Goal: Task Accomplishment & Management: Manage account settings

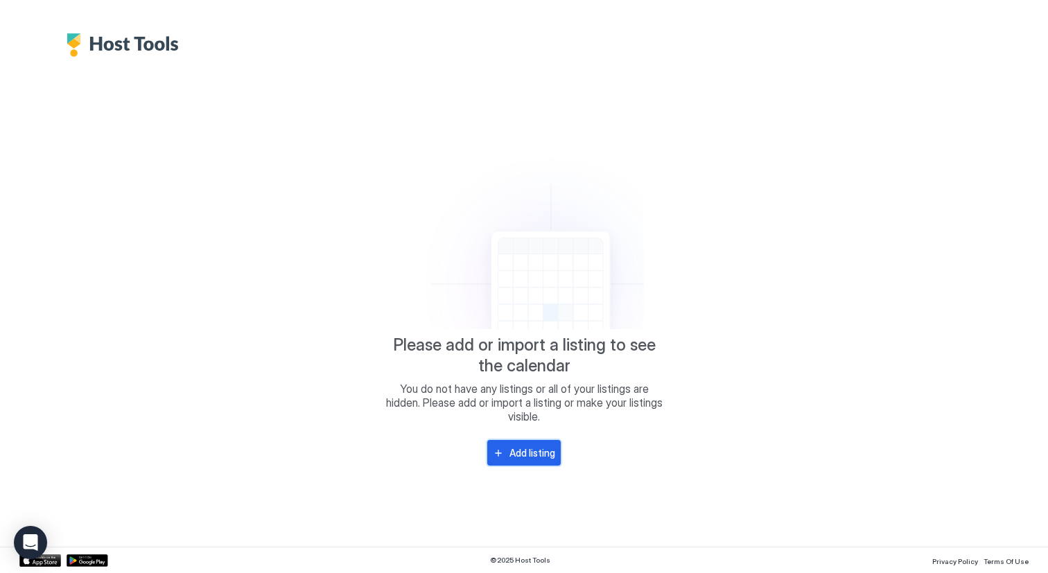
click at [532, 455] on div "Add listing" at bounding box center [533, 453] width 46 height 15
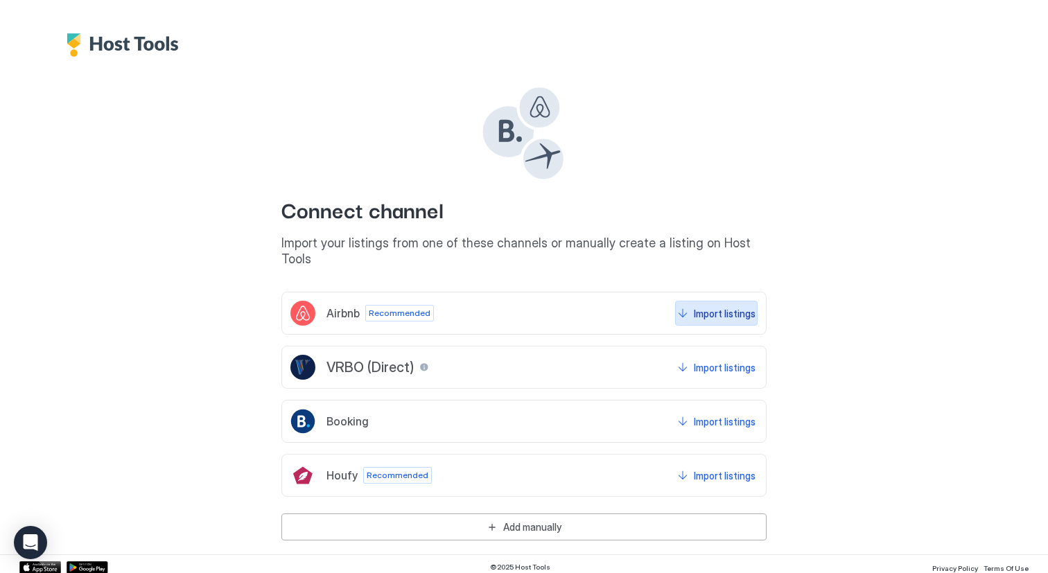
click at [706, 306] on div "Import listings" at bounding box center [725, 313] width 62 height 15
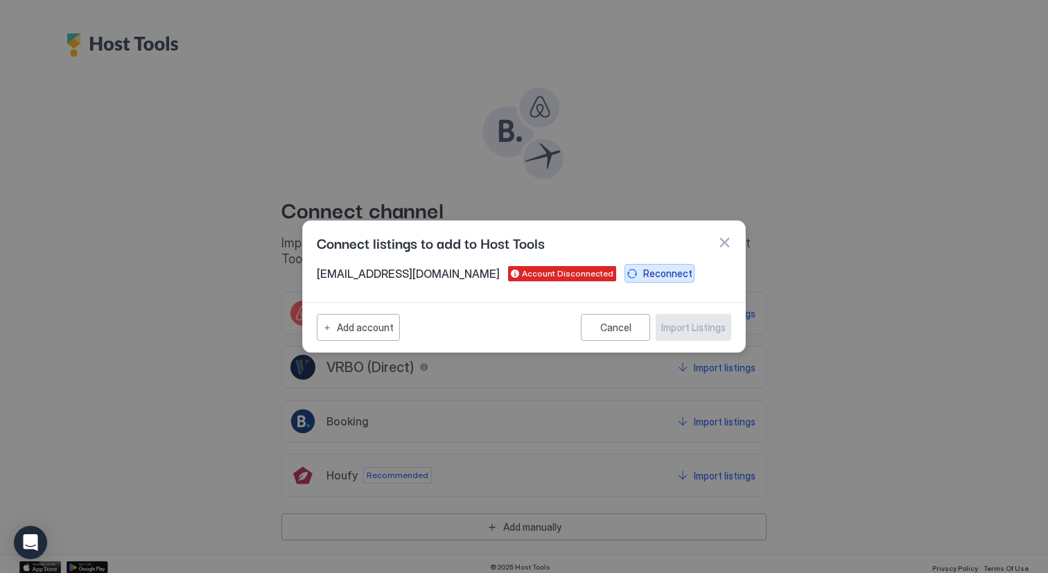
click at [643, 270] on div "Reconnect" at bounding box center [667, 273] width 49 height 15
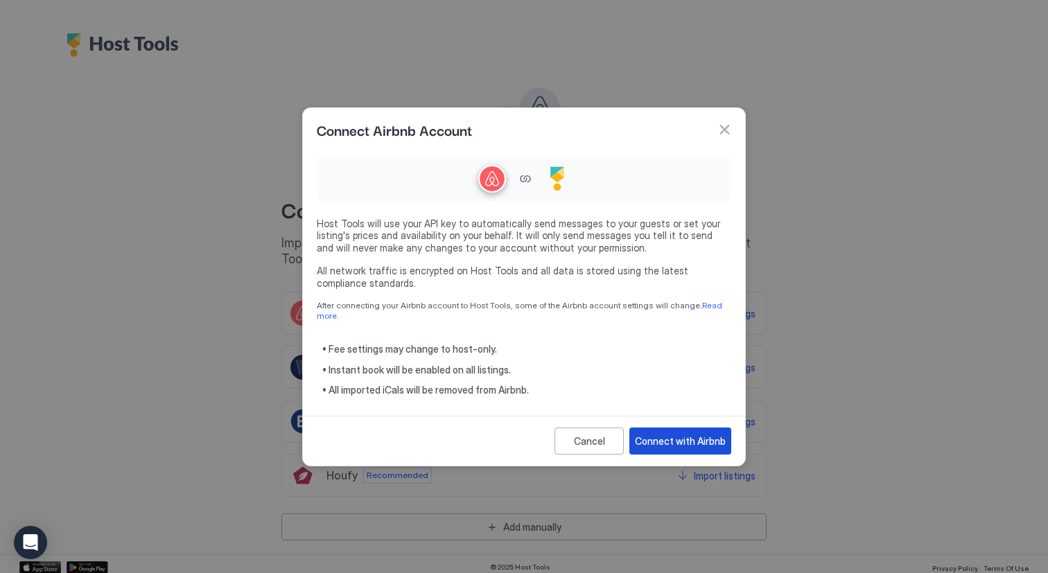
click at [672, 439] on div "Connect with Airbnb" at bounding box center [680, 441] width 91 height 15
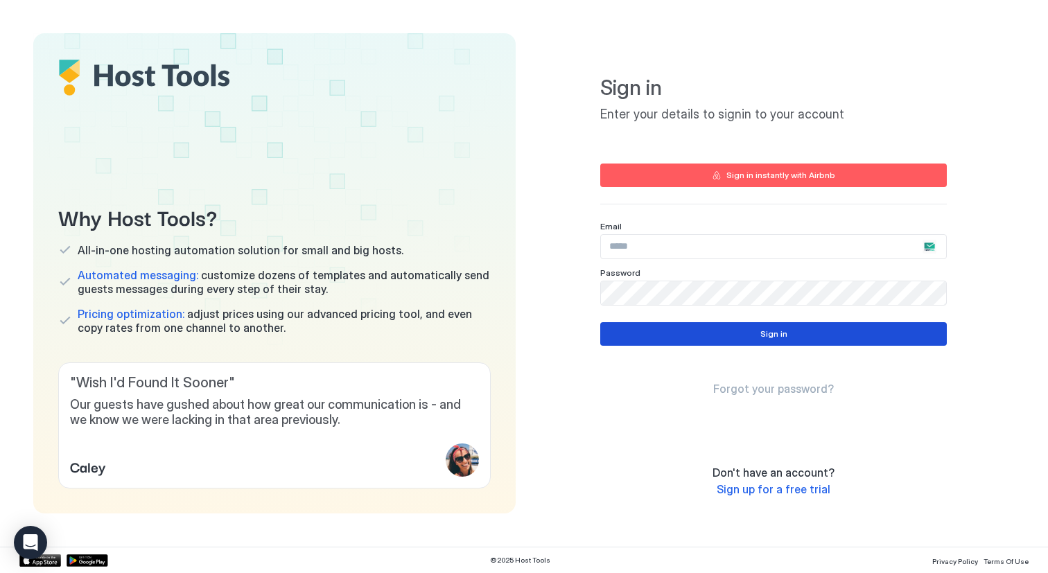
type input "**********"
click at [689, 331] on button "Sign in" at bounding box center [773, 334] width 347 height 24
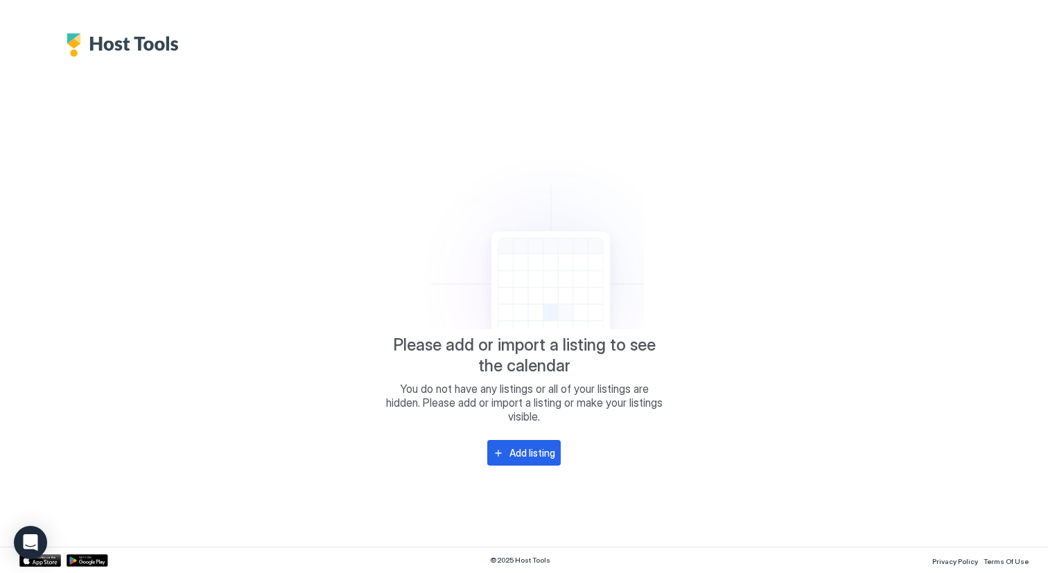
click at [121, 42] on img "Host Tools Logo" at bounding box center [126, 45] width 119 height 24
click at [517, 458] on div "Add listing" at bounding box center [533, 453] width 46 height 15
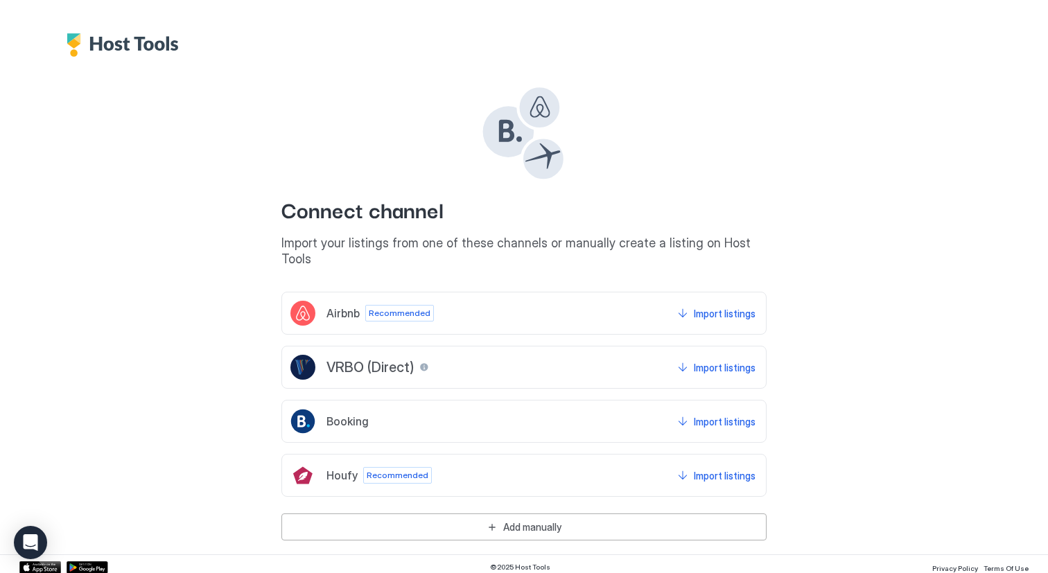
click at [598, 293] on div "Airbnb Recommended Import listings" at bounding box center [523, 313] width 485 height 43
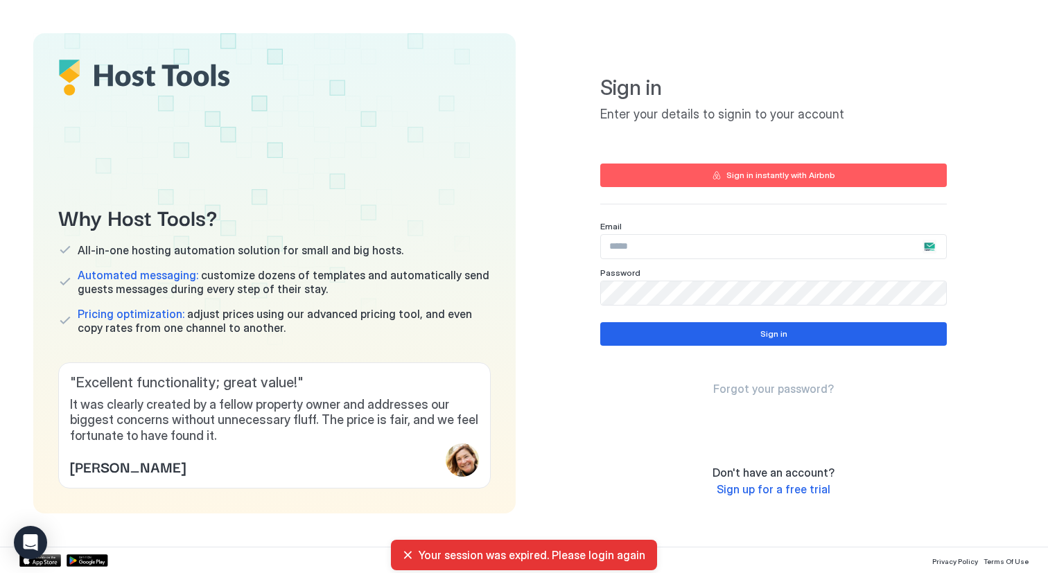
type input "**********"
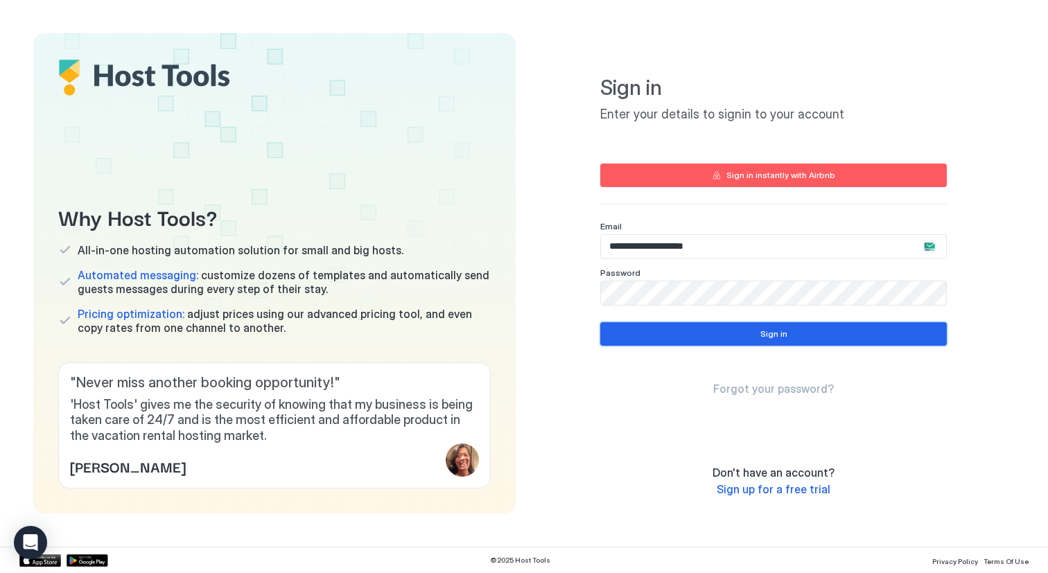
click at [635, 332] on button "Sign in" at bounding box center [773, 334] width 347 height 24
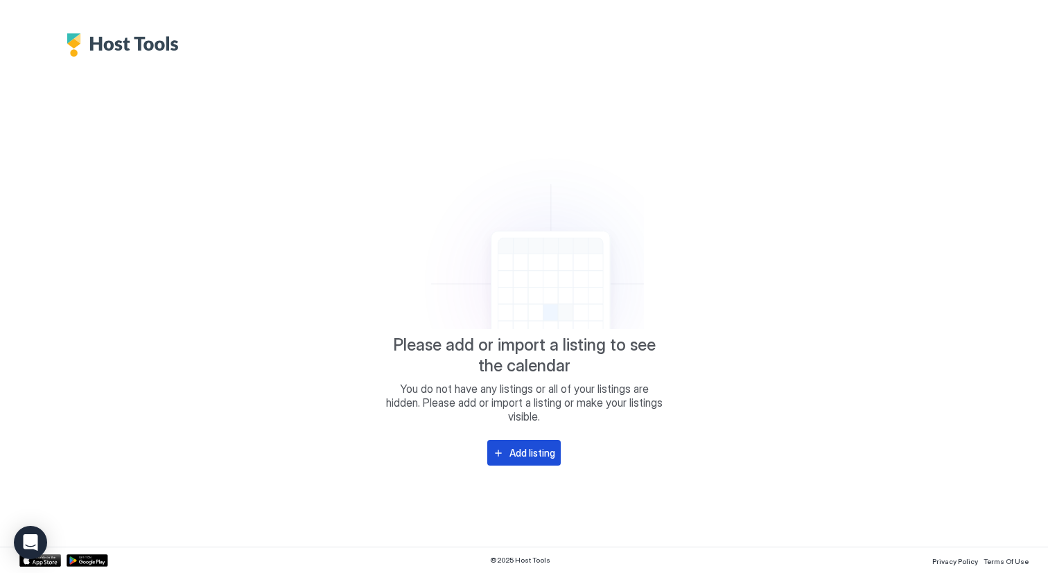
click at [534, 454] on div "Add listing" at bounding box center [533, 453] width 46 height 15
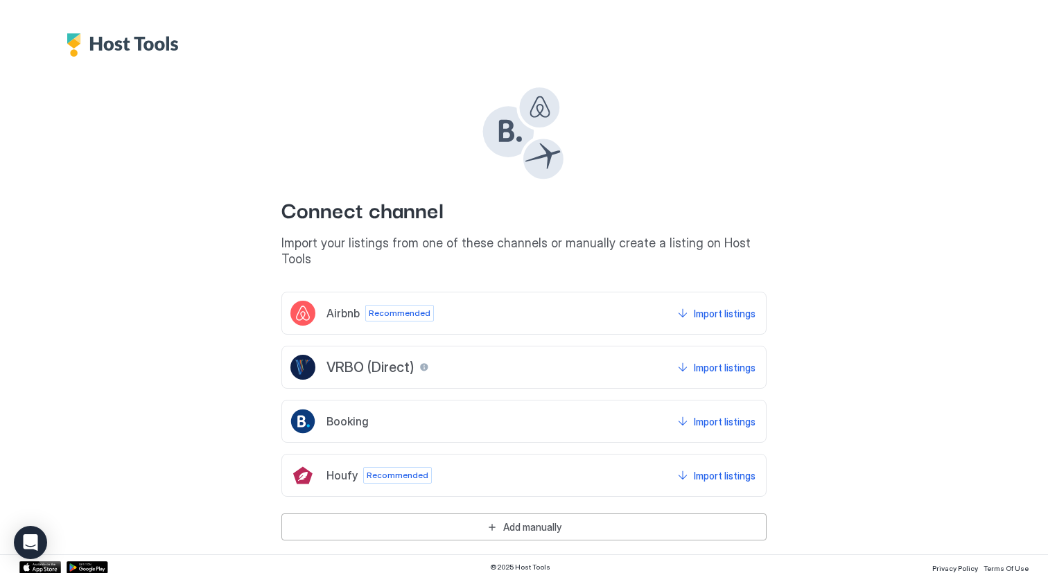
click at [574, 292] on div "Airbnb Recommended Import listings" at bounding box center [523, 313] width 485 height 43
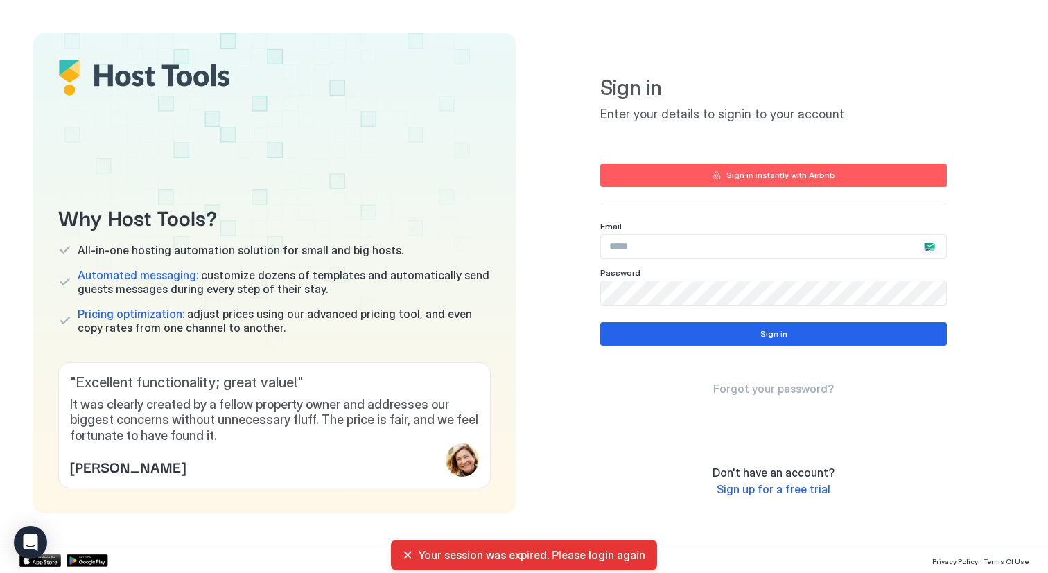
type input "**********"
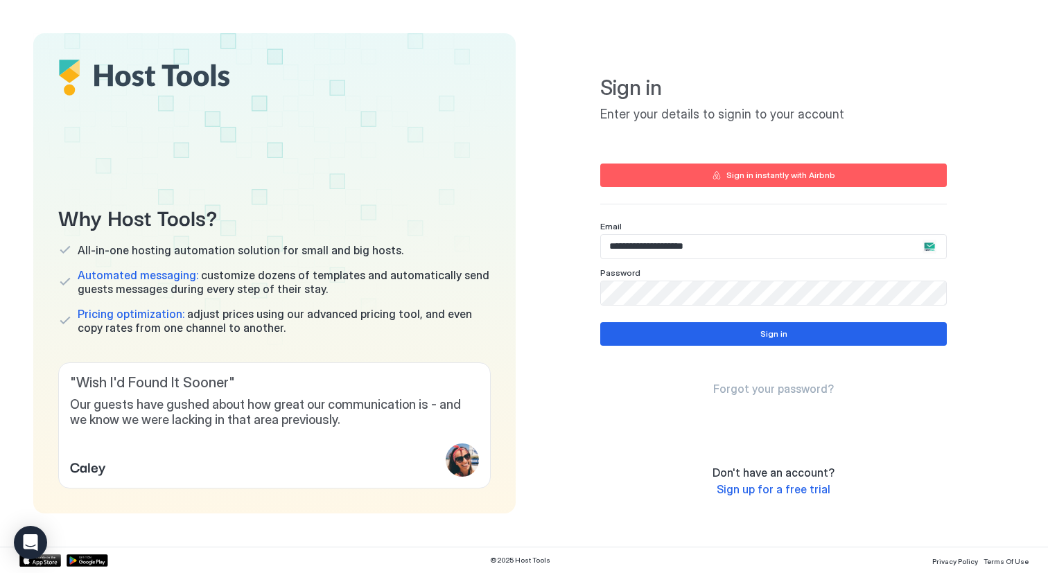
click at [754, 175] on div "Sign in instantly with Airbnb" at bounding box center [781, 175] width 109 height 12
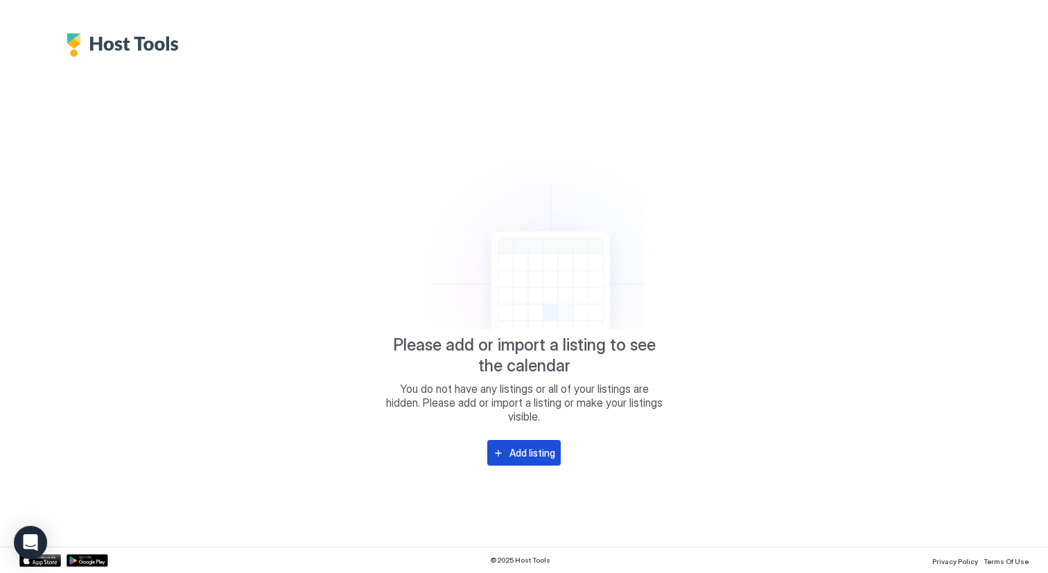
click at [537, 449] on div "Add listing" at bounding box center [533, 453] width 46 height 15
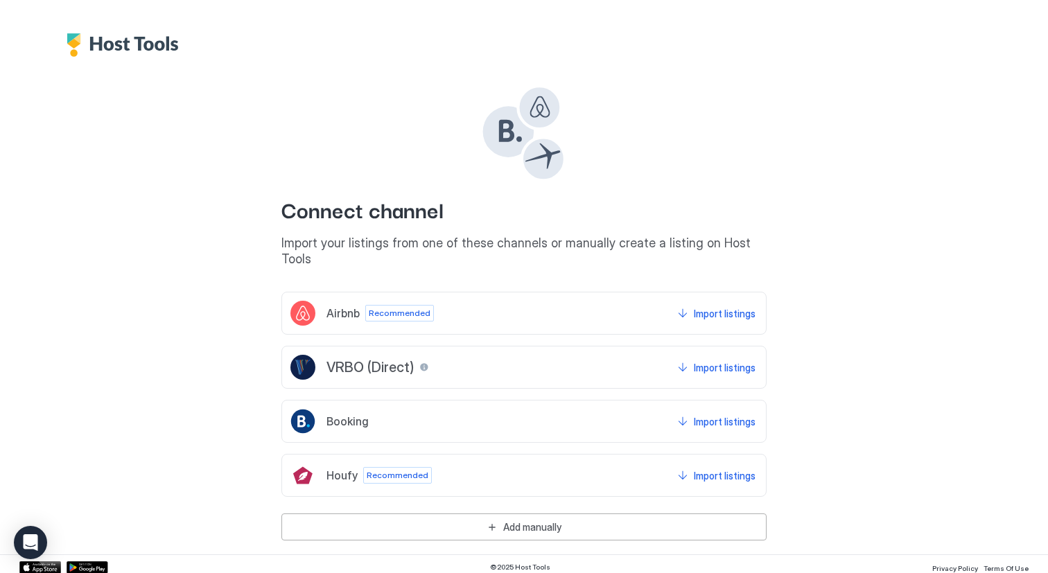
click at [600, 292] on div "Airbnb Recommended Import listings" at bounding box center [523, 313] width 485 height 43
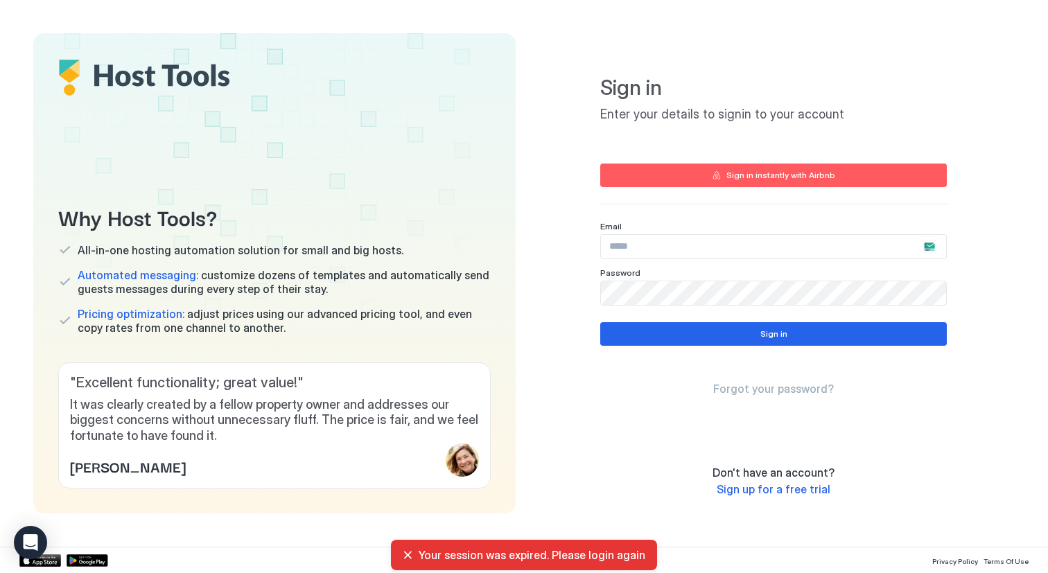
type input "**********"
click at [678, 173] on button "Sign in instantly with Airbnb" at bounding box center [773, 176] width 347 height 24
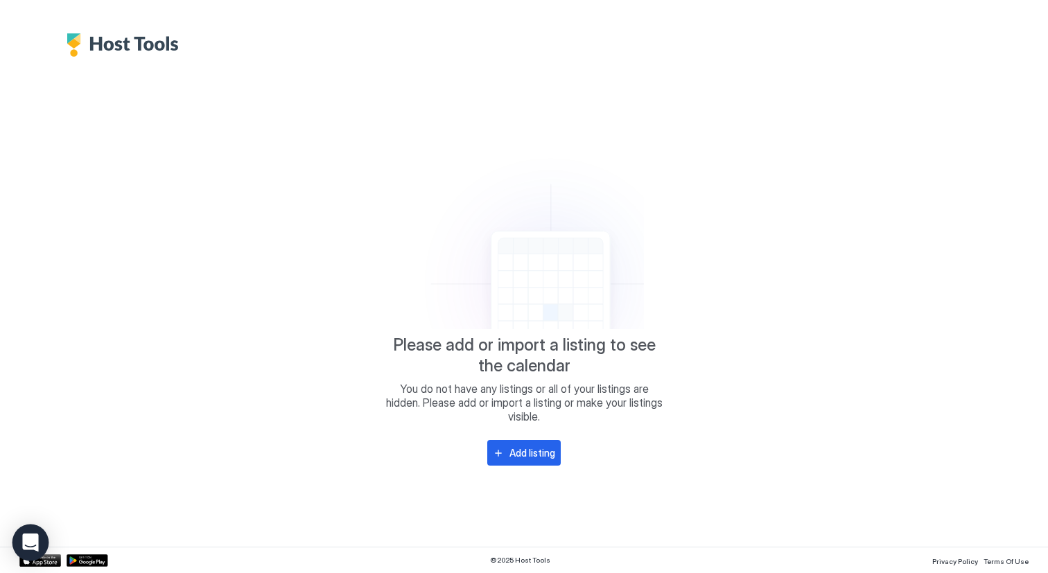
click at [33, 534] on div "Open Intercom Messenger" at bounding box center [30, 543] width 37 height 37
click at [141, 51] on img "Host Tools Logo" at bounding box center [126, 45] width 119 height 24
click at [128, 42] on img "Host Tools Logo" at bounding box center [126, 45] width 119 height 24
click at [529, 455] on div "Add listing" at bounding box center [533, 453] width 46 height 15
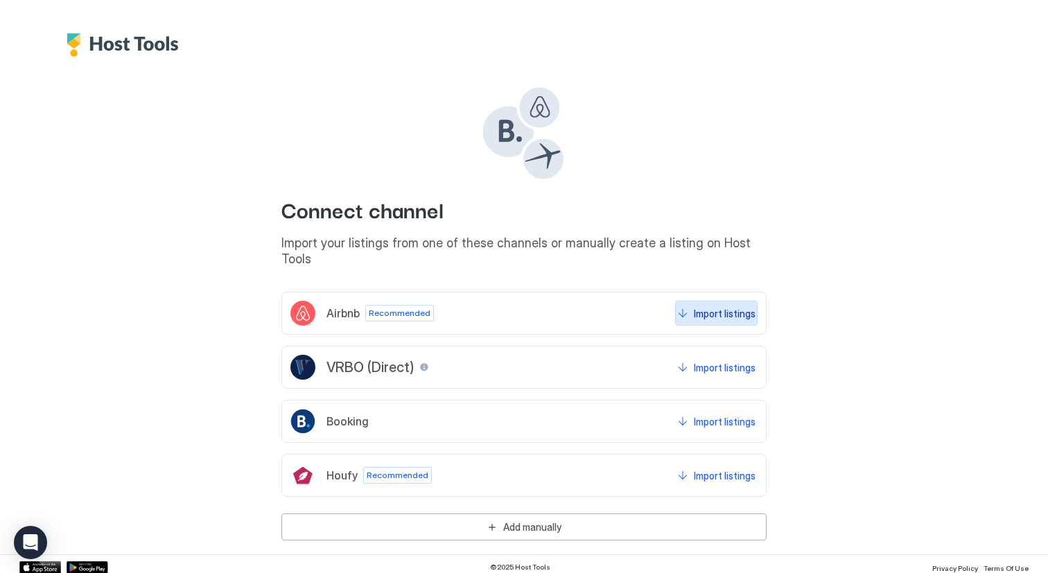
click at [715, 306] on div "Import listings" at bounding box center [725, 313] width 62 height 15
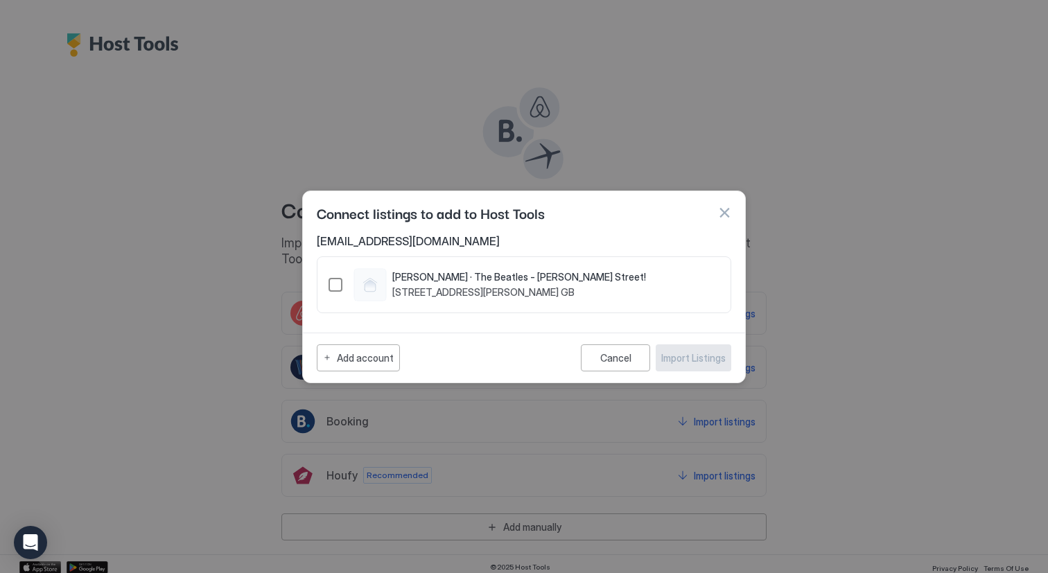
click at [540, 284] on div "Arnold Grove · The Beatles - George Harrison’s Street! 2 Arnold Grove, Merseysi…" at bounding box center [519, 284] width 254 height 27
click at [690, 363] on div "Import Listings" at bounding box center [693, 358] width 64 height 15
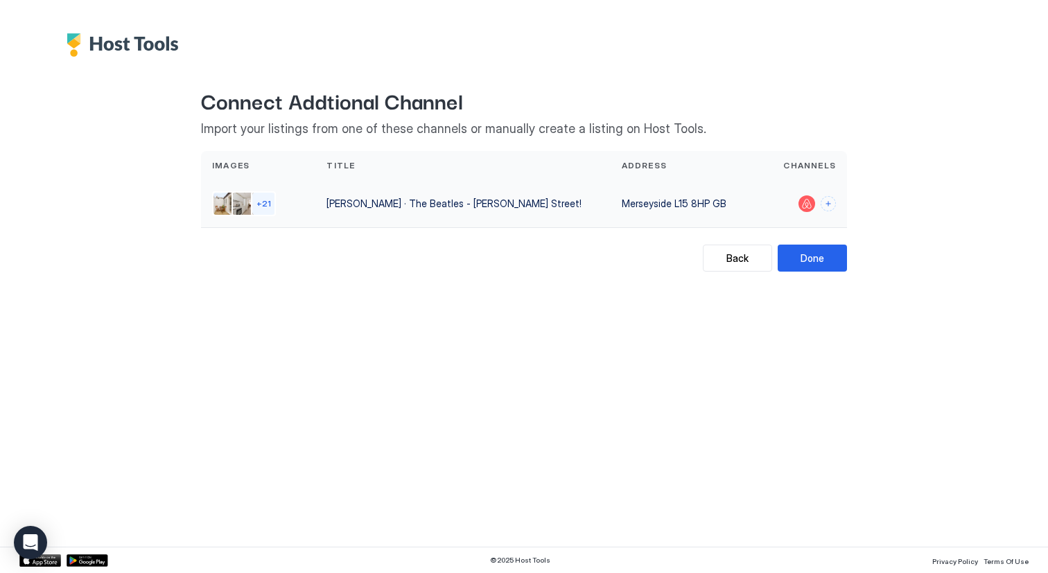
click at [670, 210] on div "Merseyside L15 8HP GB" at bounding box center [683, 203] width 122 height 15
click at [491, 198] on div "Arnold Grove · The Beatles - George Harrison’s Street!" at bounding box center [463, 203] width 272 height 15
click at [808, 254] on div "Done" at bounding box center [813, 258] width 24 height 15
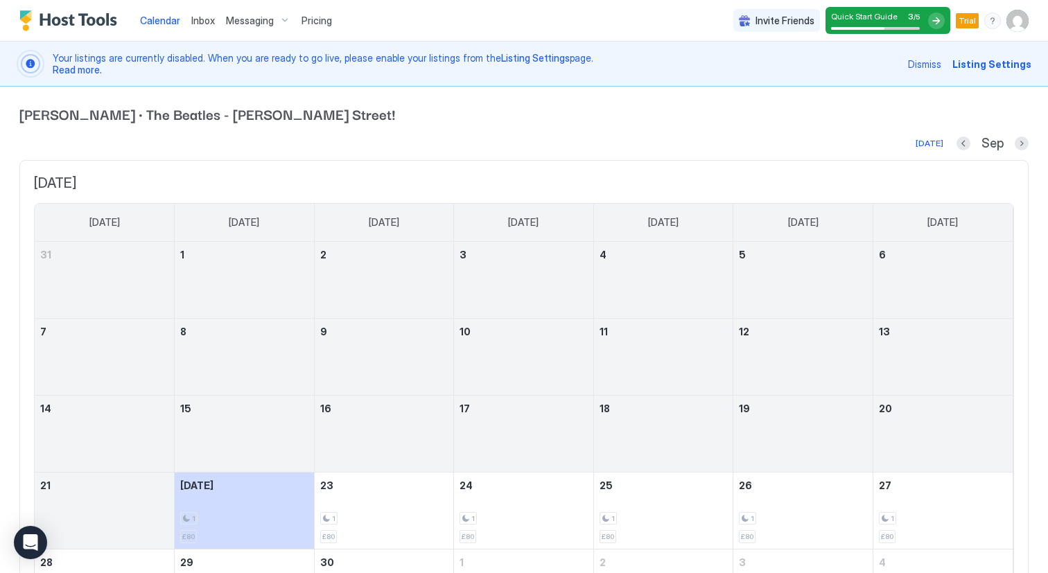
click at [266, 20] on span "Messaging" at bounding box center [250, 21] width 48 height 12
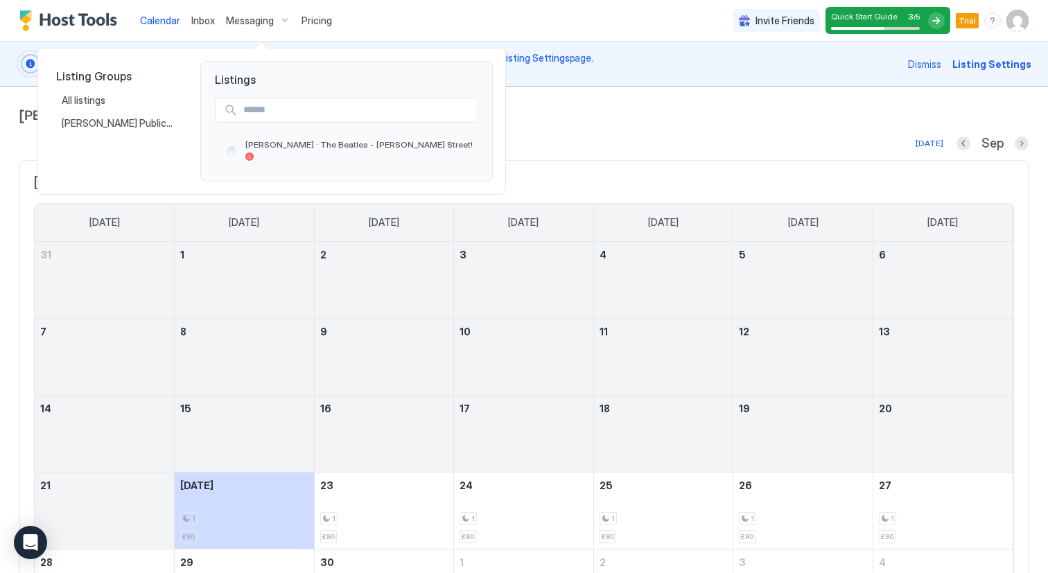
click at [261, 21] on div at bounding box center [524, 286] width 1048 height 573
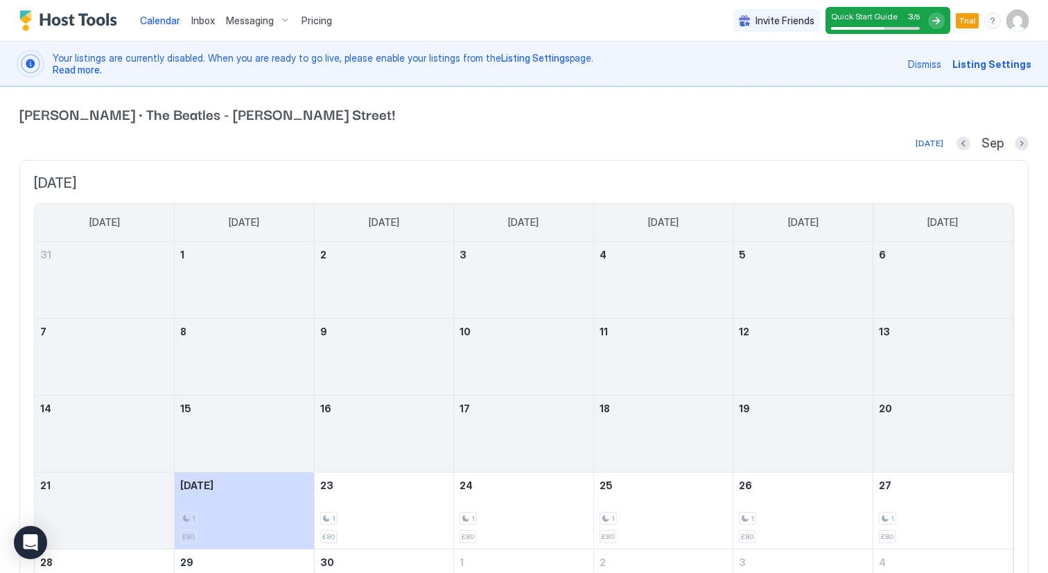
click at [250, 19] on span "Messaging" at bounding box center [250, 21] width 48 height 12
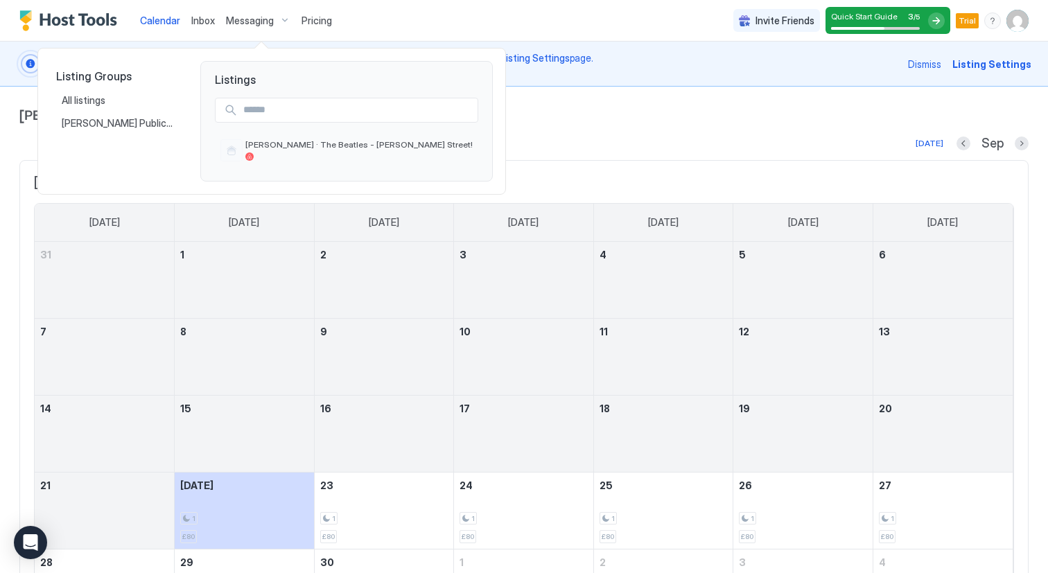
click at [250, 19] on div at bounding box center [524, 286] width 1048 height 573
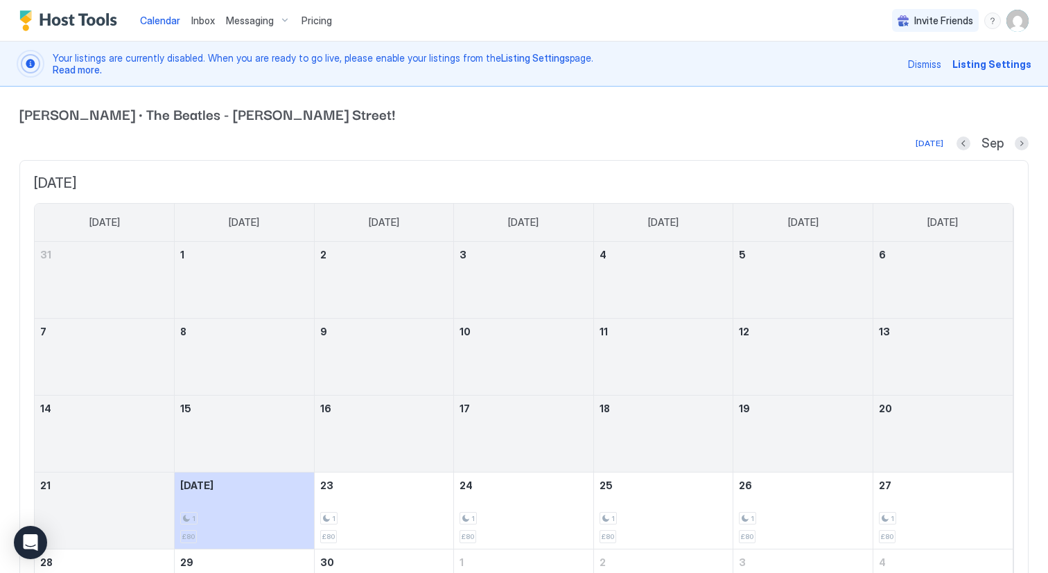
click at [191, 24] on span "Inbox" at bounding box center [203, 21] width 24 height 12
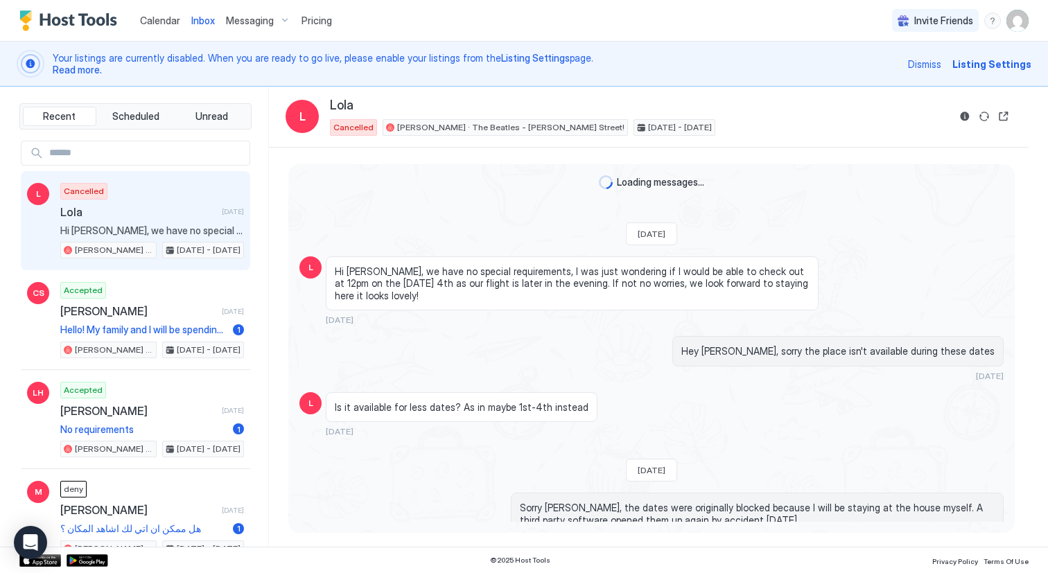
scroll to position [57, 0]
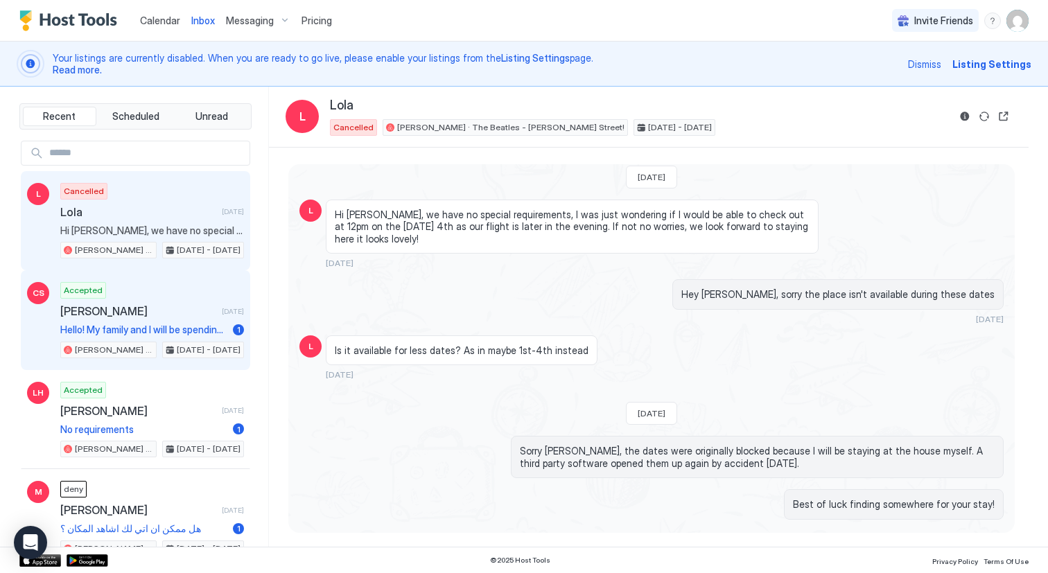
click at [178, 298] on div "Accepted Chris Sharp 6 days ago Hello! My family and I will be spending my Sabb…" at bounding box center [152, 320] width 184 height 76
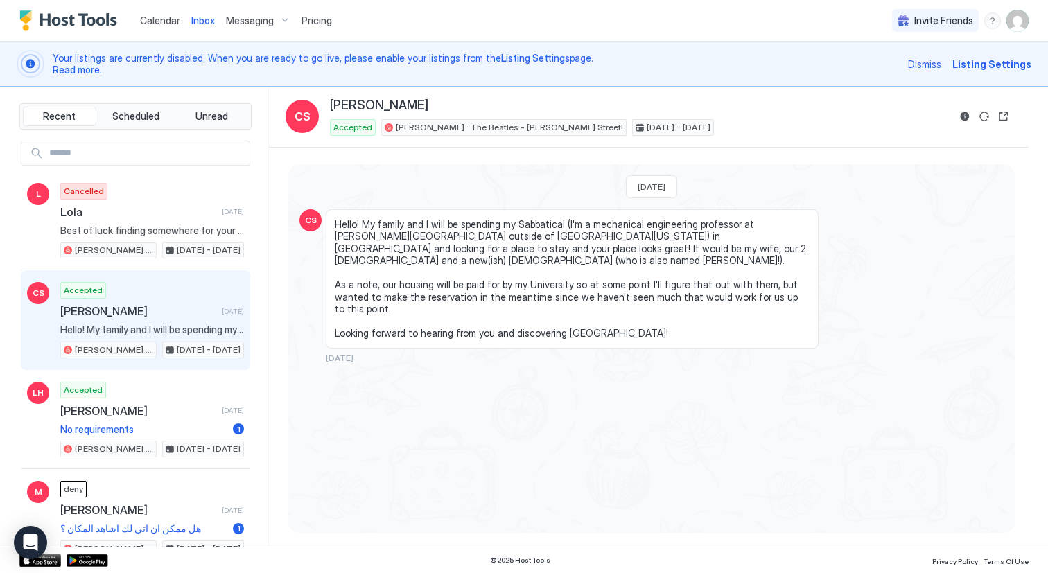
click at [1020, 25] on img "User profile" at bounding box center [1018, 21] width 22 height 22
click at [910, 82] on div "Settings" at bounding box center [940, 78] width 176 height 24
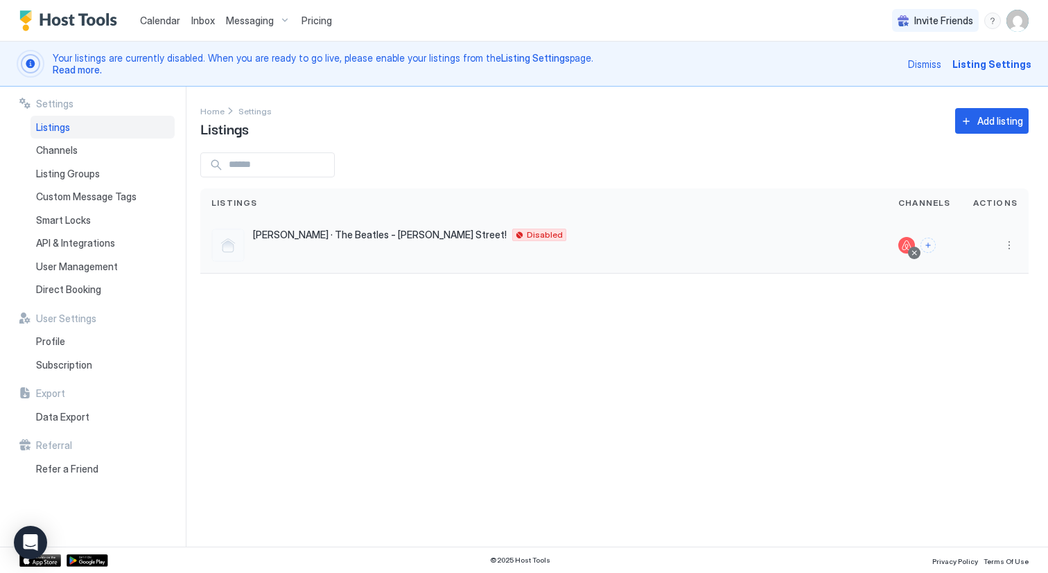
click at [433, 236] on span "Arnold Grove · The Beatles - George Harrison’s Street!" at bounding box center [380, 235] width 254 height 12
click at [1010, 248] on button "More options" at bounding box center [1009, 245] width 17 height 17
click at [975, 308] on span "Listing Settings" at bounding box center [978, 309] width 62 height 10
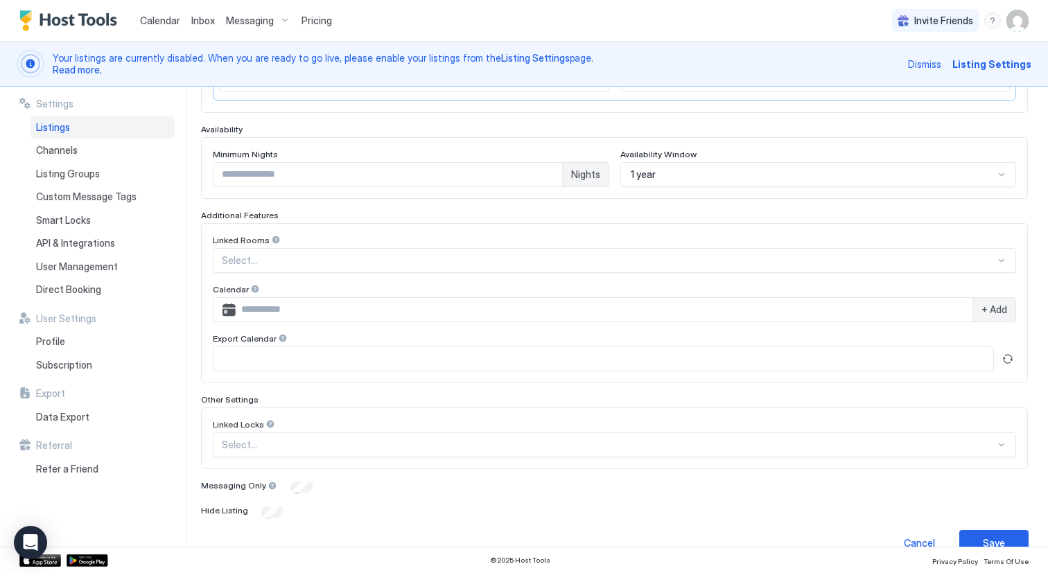
scroll to position [365, 0]
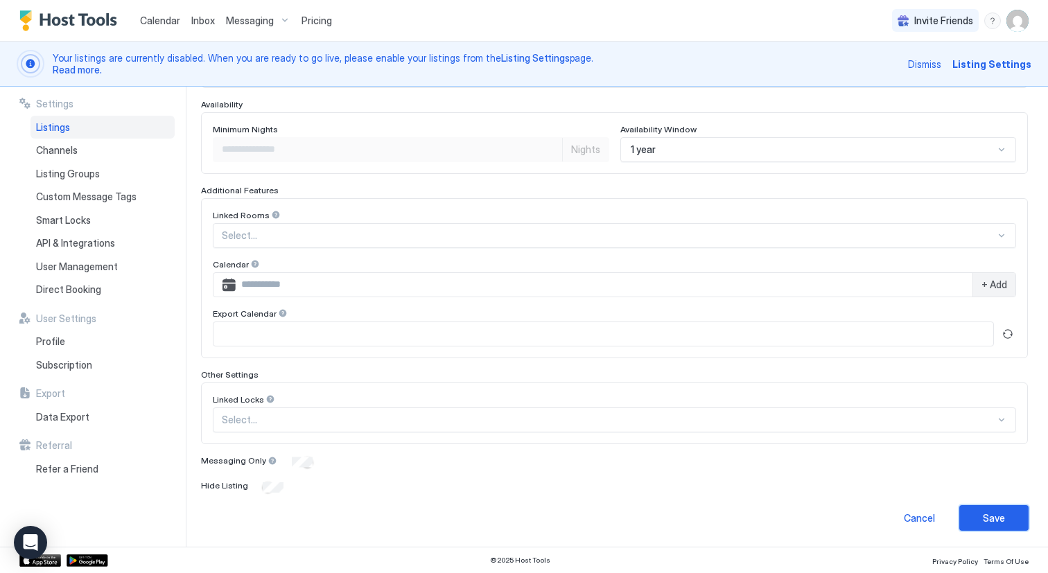
click at [992, 519] on div "Save" at bounding box center [994, 518] width 22 height 15
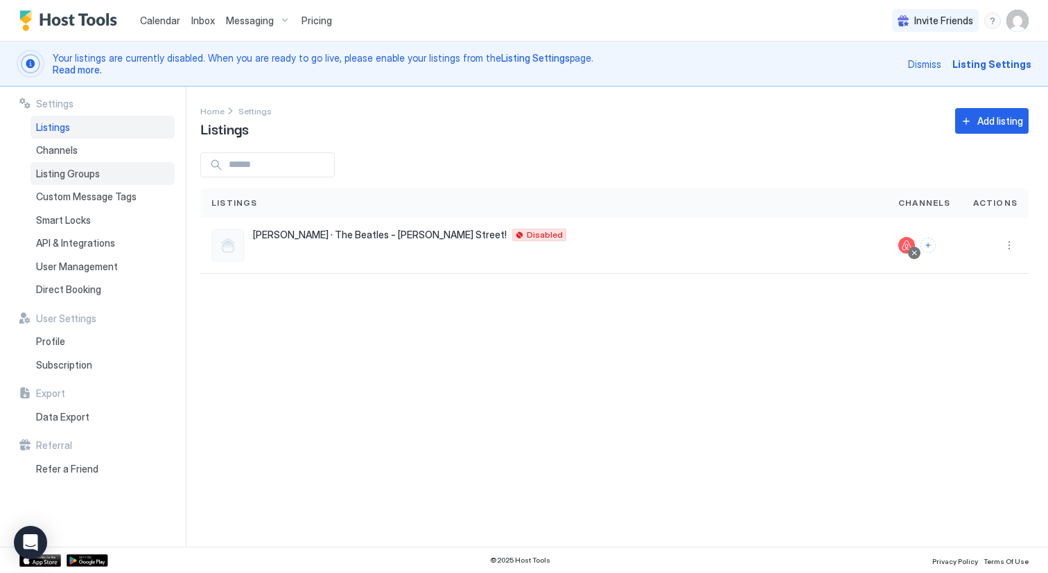
click at [82, 173] on span "Listing Groups" at bounding box center [68, 174] width 64 height 12
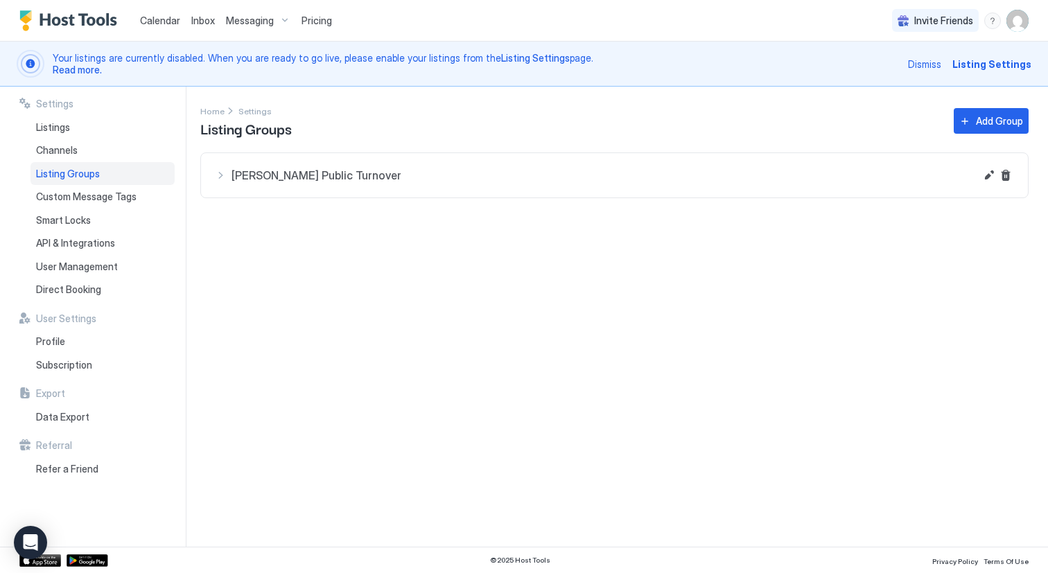
click at [222, 178] on div "Arnold Grove Public Turnover" at bounding box center [595, 175] width 760 height 17
click at [988, 178] on button "Edit" at bounding box center [989, 175] width 17 height 17
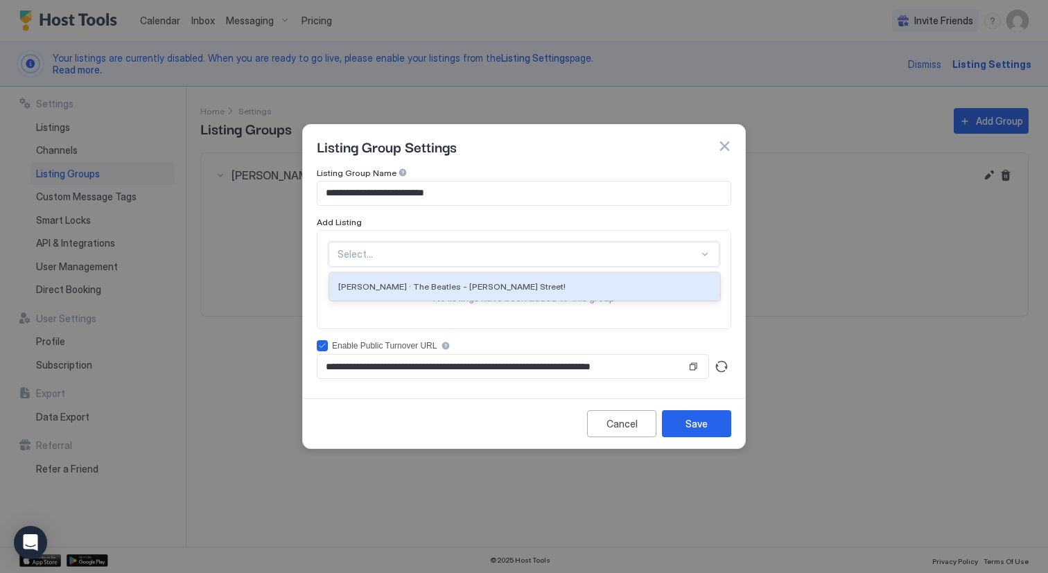
click at [397, 254] on div at bounding box center [518, 254] width 361 height 12
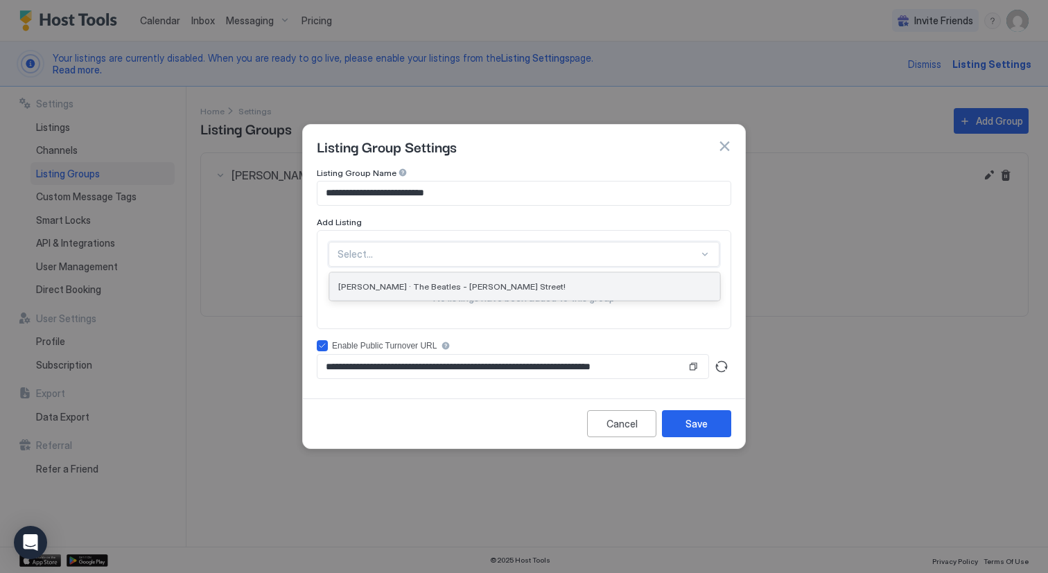
click at [401, 285] on span "Arnold Grove · The Beatles - George Harrison’s Street!" at bounding box center [451, 286] width 227 height 10
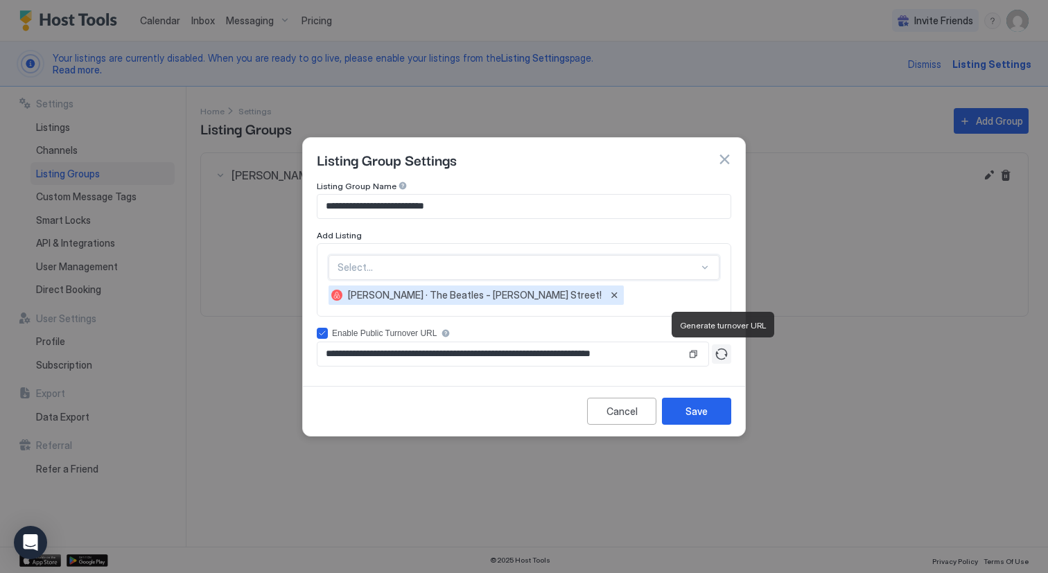
click at [724, 357] on button "Generate turnover URL" at bounding box center [721, 354] width 19 height 19
type input "**********"
click at [693, 355] on button "Copy" at bounding box center [693, 354] width 14 height 14
click at [695, 410] on div "Save" at bounding box center [697, 411] width 22 height 15
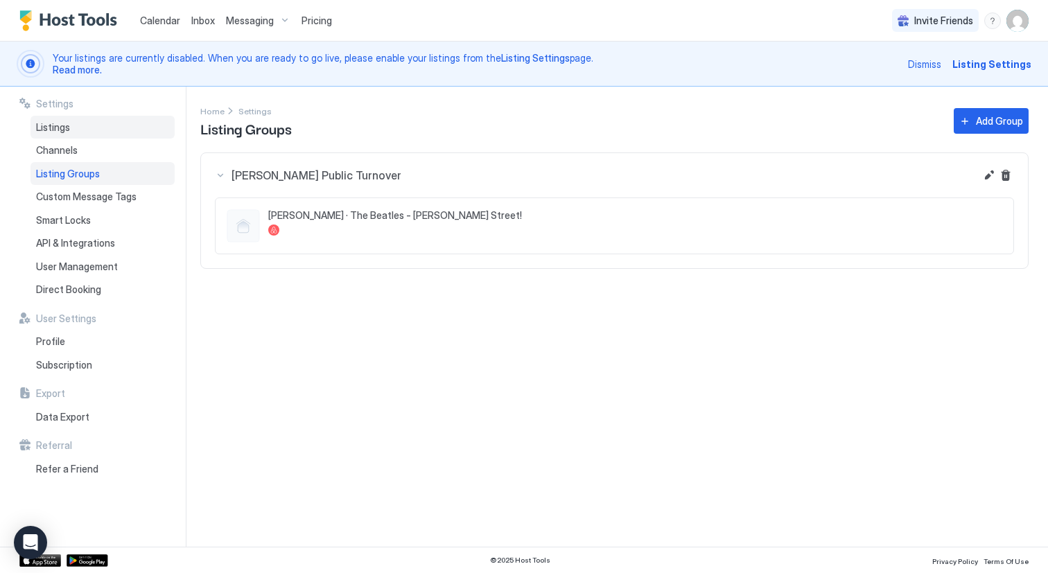
click at [104, 122] on div "Listings" at bounding box center [103, 128] width 144 height 24
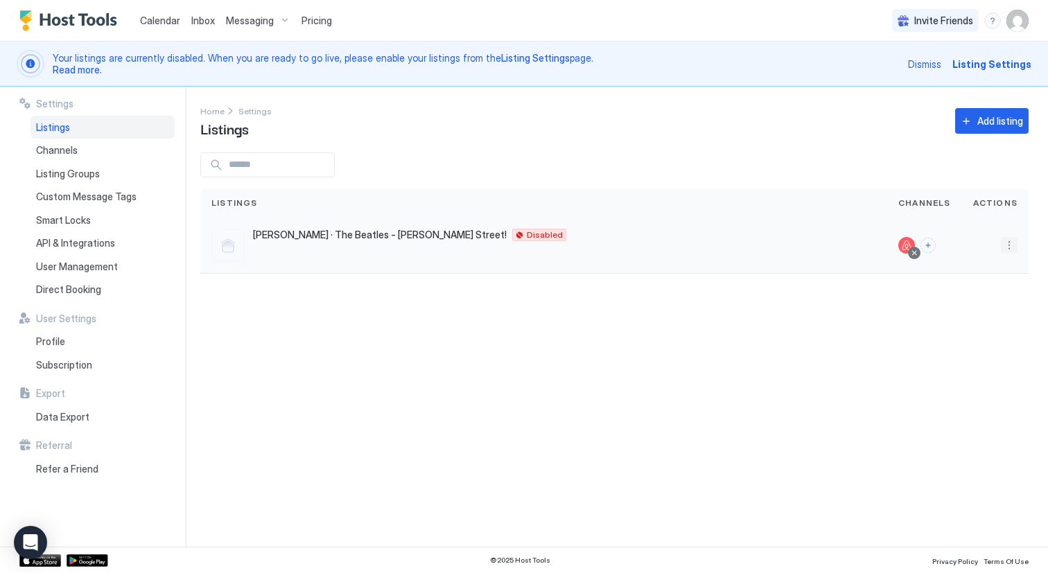
click at [1016, 243] on button "More options" at bounding box center [1009, 245] width 17 height 17
click at [982, 308] on span "Listing Settings" at bounding box center [978, 309] width 62 height 10
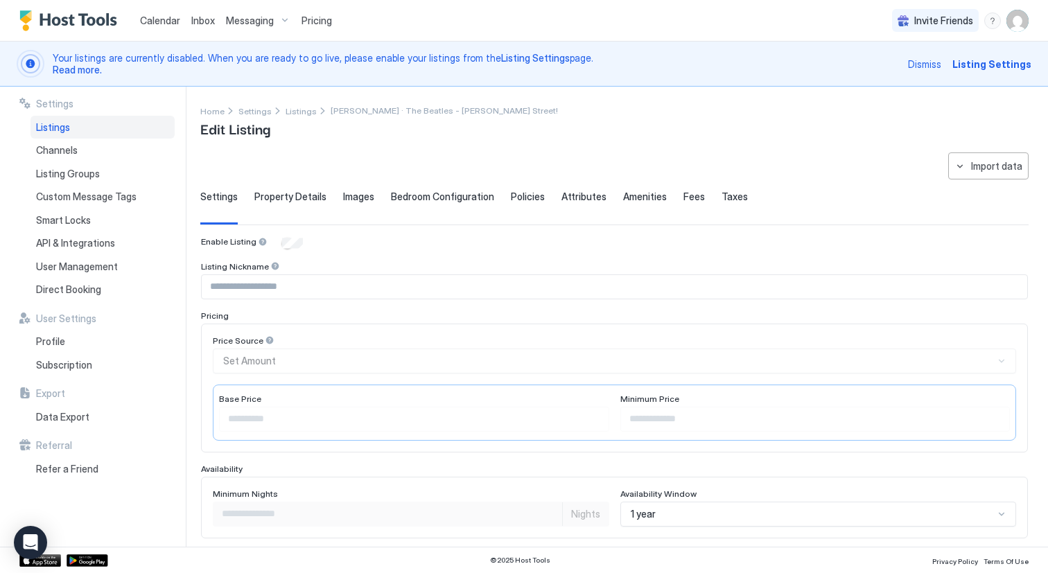
click at [254, 15] on span "Messaging" at bounding box center [250, 21] width 48 height 12
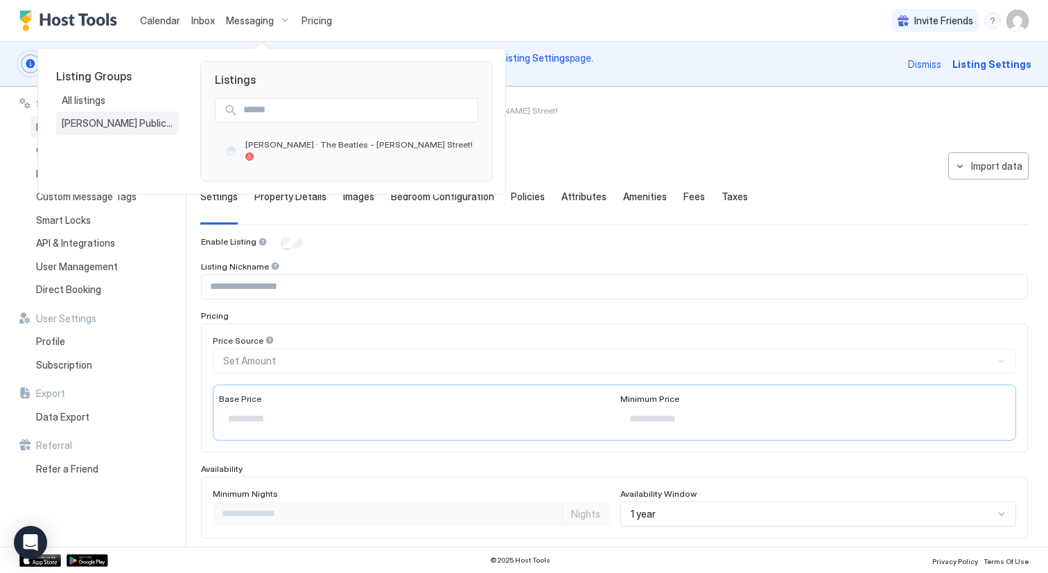
click at [144, 121] on span "Arnold Grove Public Turnover" at bounding box center [117, 123] width 111 height 12
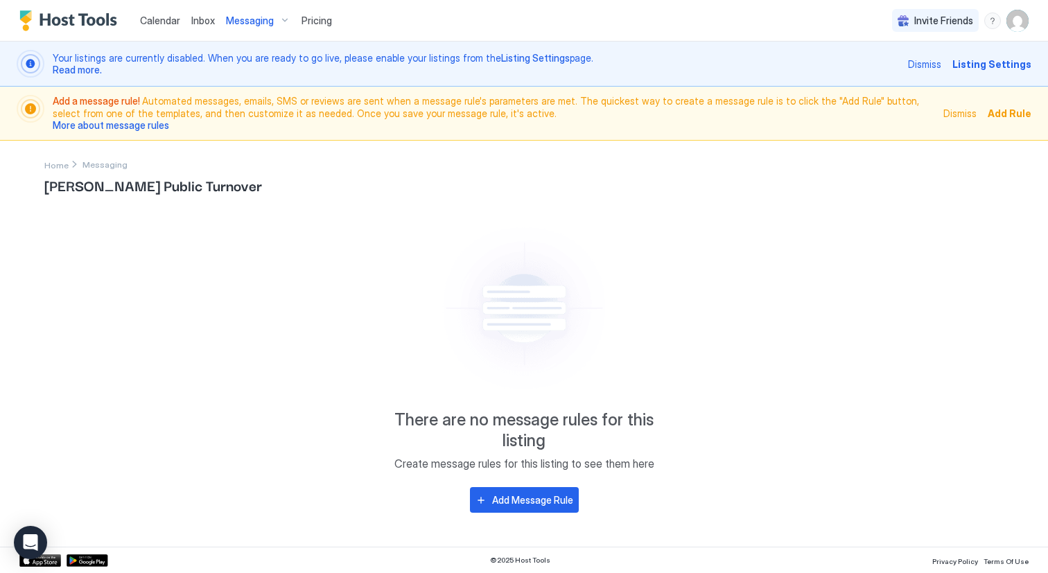
click at [282, 19] on div "Messaging" at bounding box center [258, 21] width 76 height 24
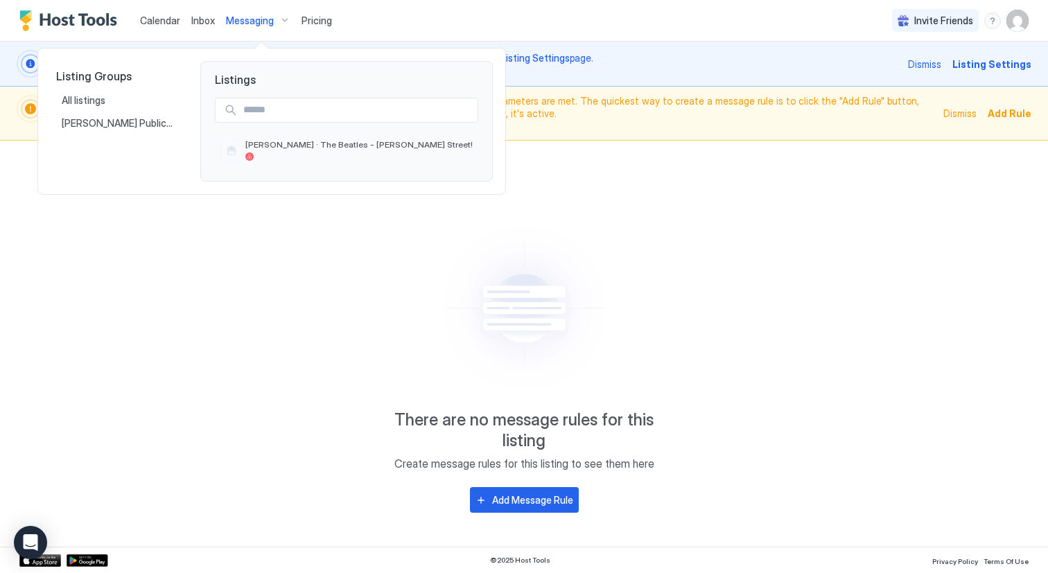
click at [254, 19] on div at bounding box center [524, 286] width 1048 height 573
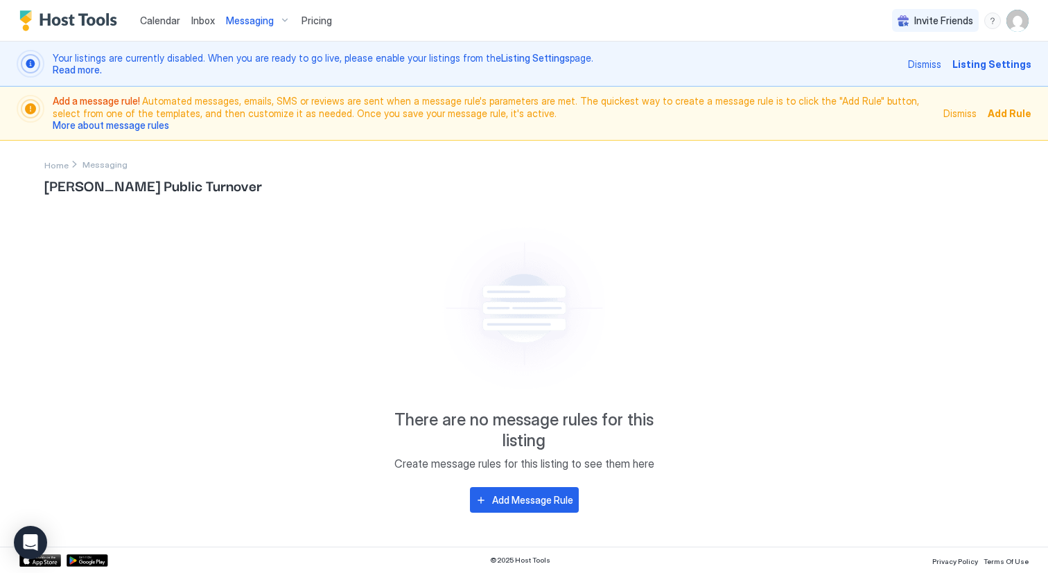
click at [250, 19] on span "Messaging" at bounding box center [250, 21] width 48 height 12
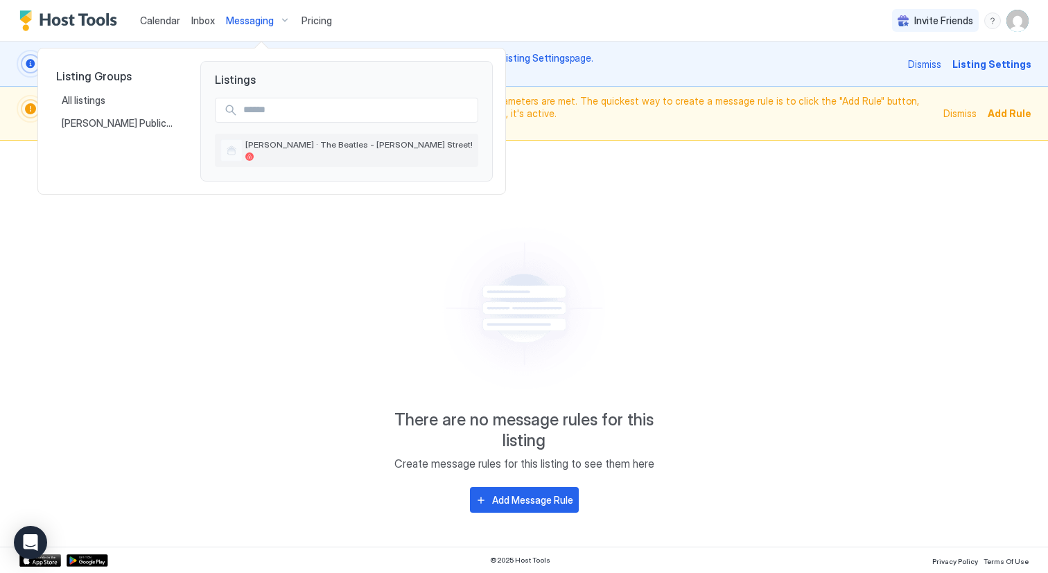
click at [295, 146] on span "[PERSON_NAME] · The Beatles - [PERSON_NAME] Street!" at bounding box center [358, 144] width 227 height 10
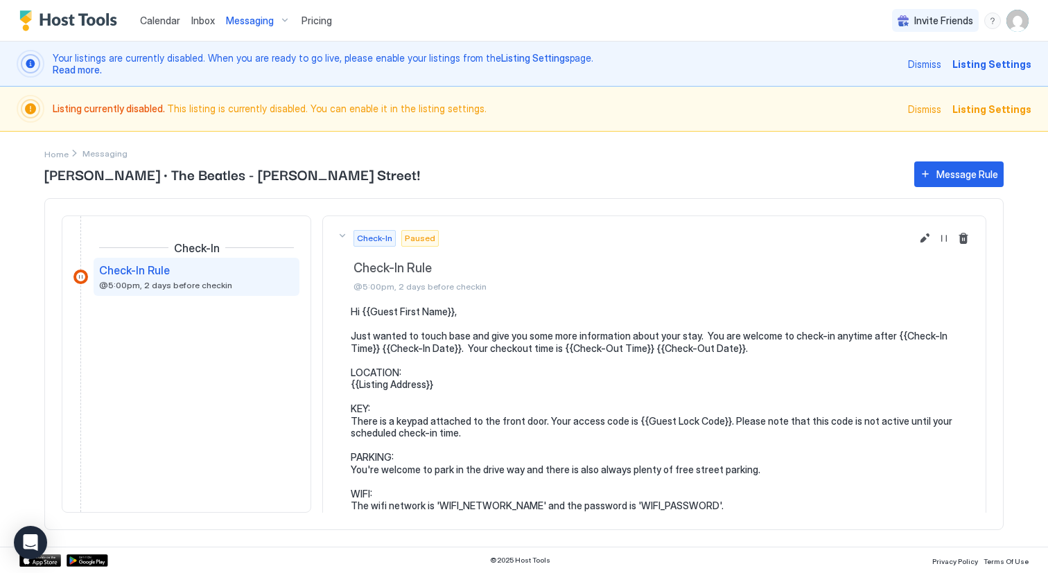
click at [996, 64] on span "Listing Settings" at bounding box center [991, 64] width 79 height 15
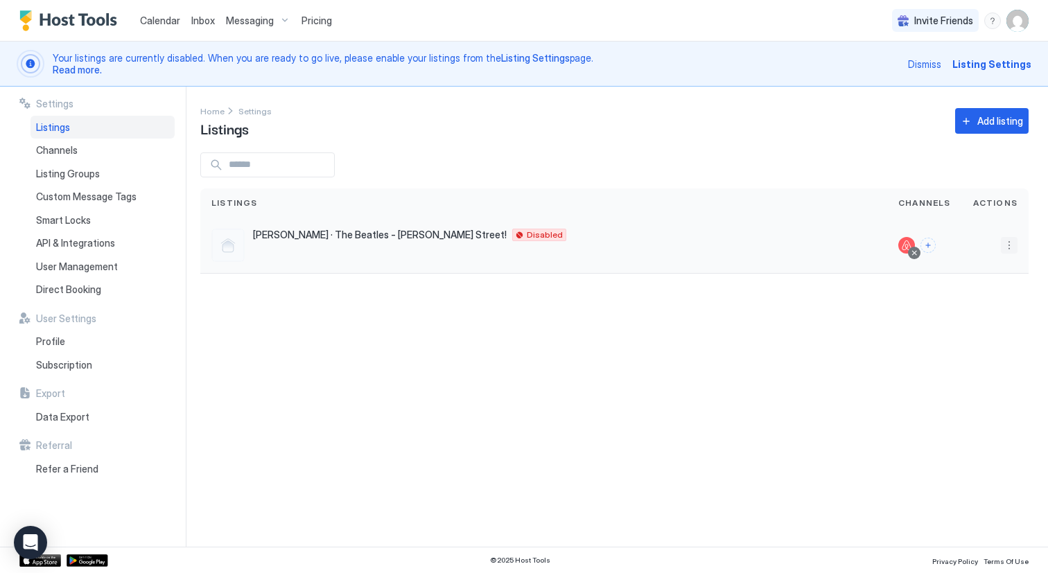
click at [1010, 246] on button "More options" at bounding box center [1009, 245] width 17 height 17
click at [990, 305] on span "Listing Settings" at bounding box center [978, 309] width 62 height 10
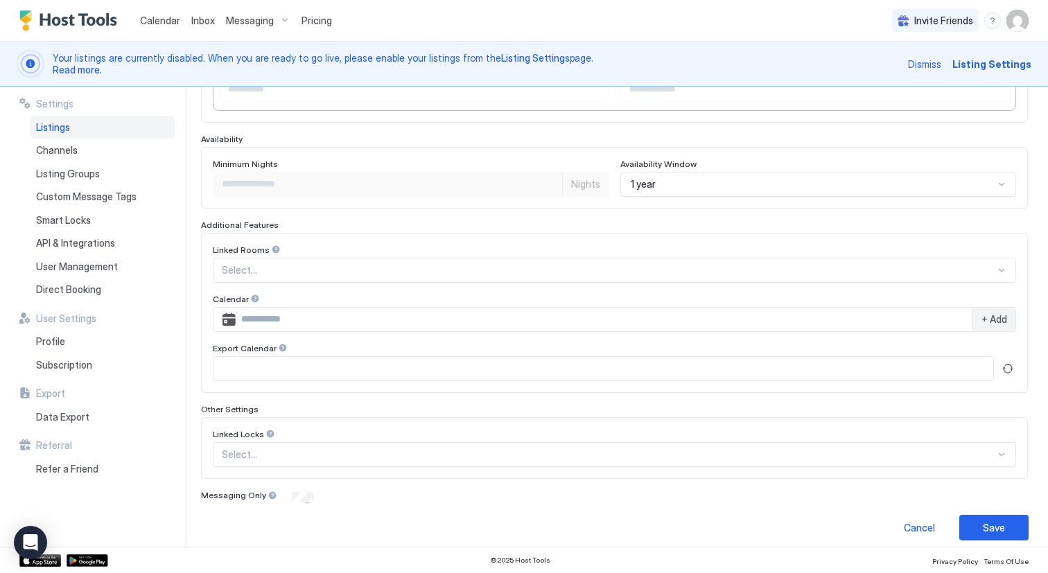
scroll to position [340, 0]
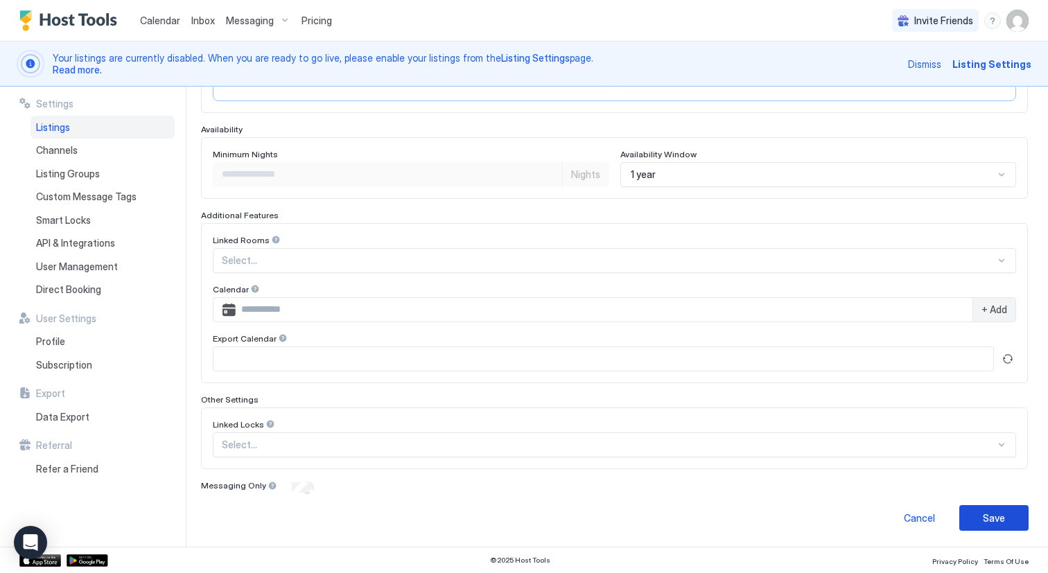
click at [1015, 522] on button "Save" at bounding box center [993, 518] width 69 height 26
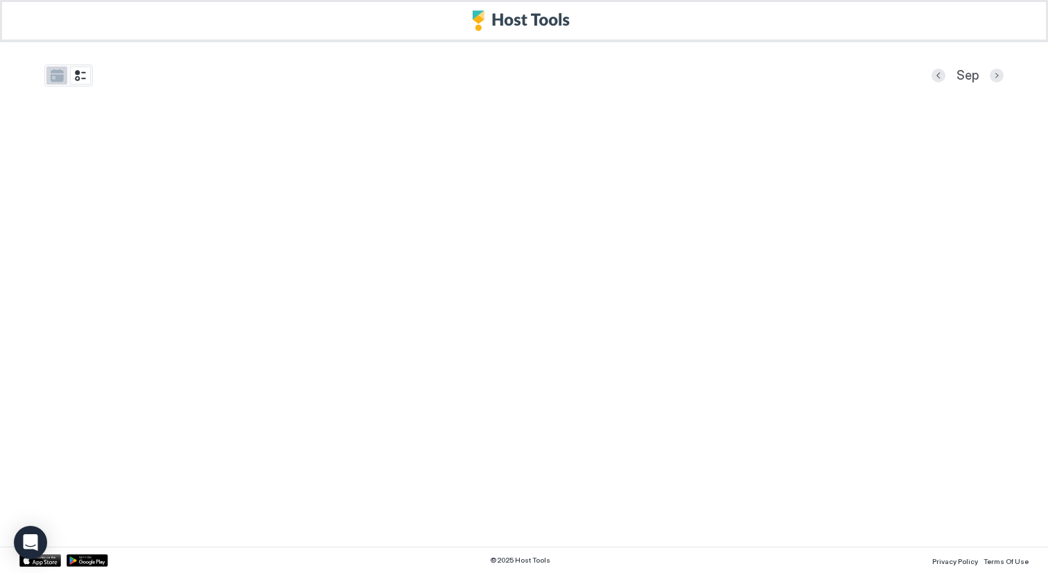
click at [54, 74] on button "tab-group" at bounding box center [56, 76] width 21 height 18
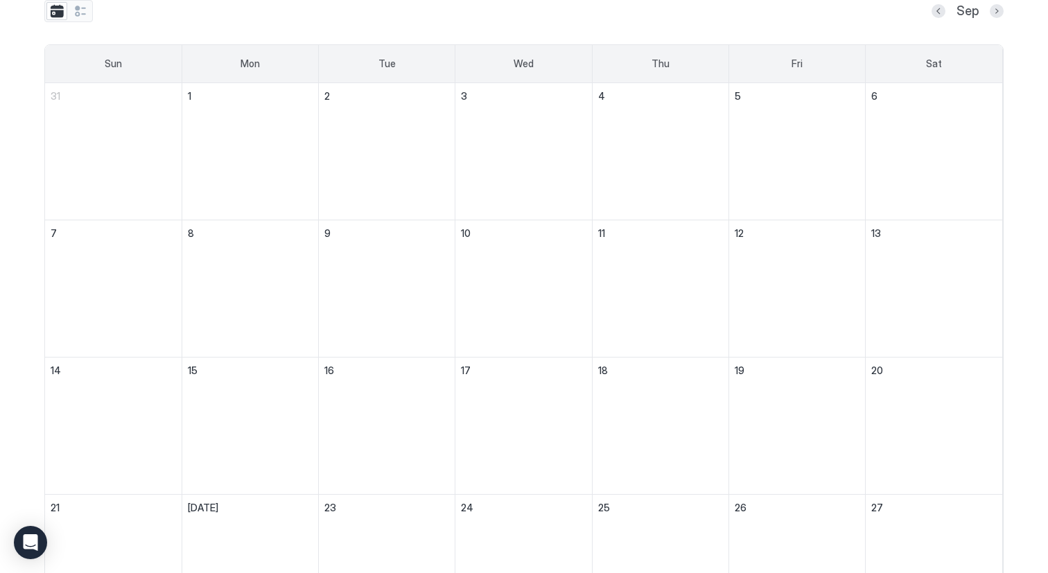
scroll to position [44, 0]
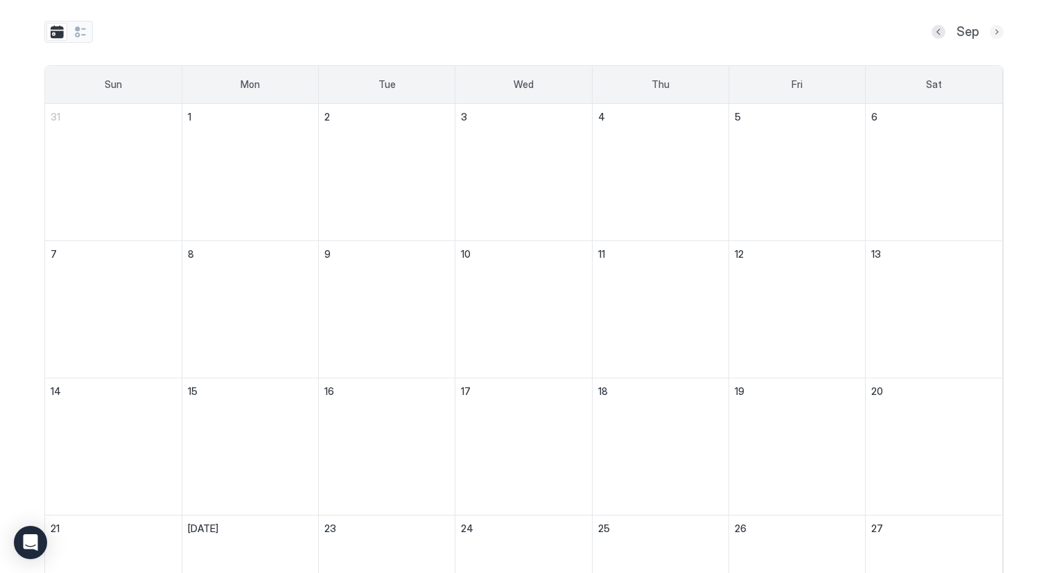
click at [998, 31] on button "Next month" at bounding box center [997, 32] width 14 height 14
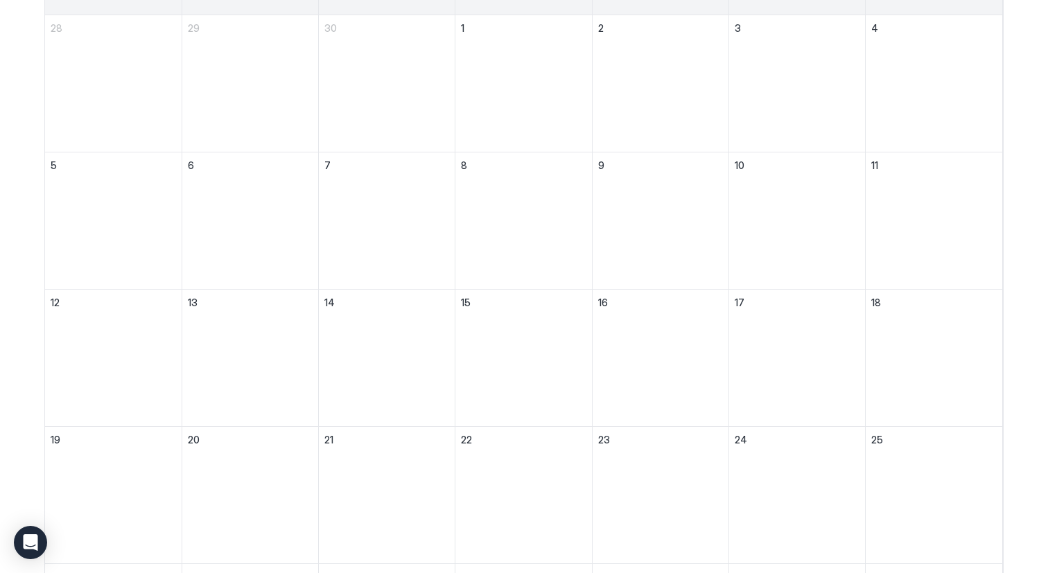
scroll to position [134, 0]
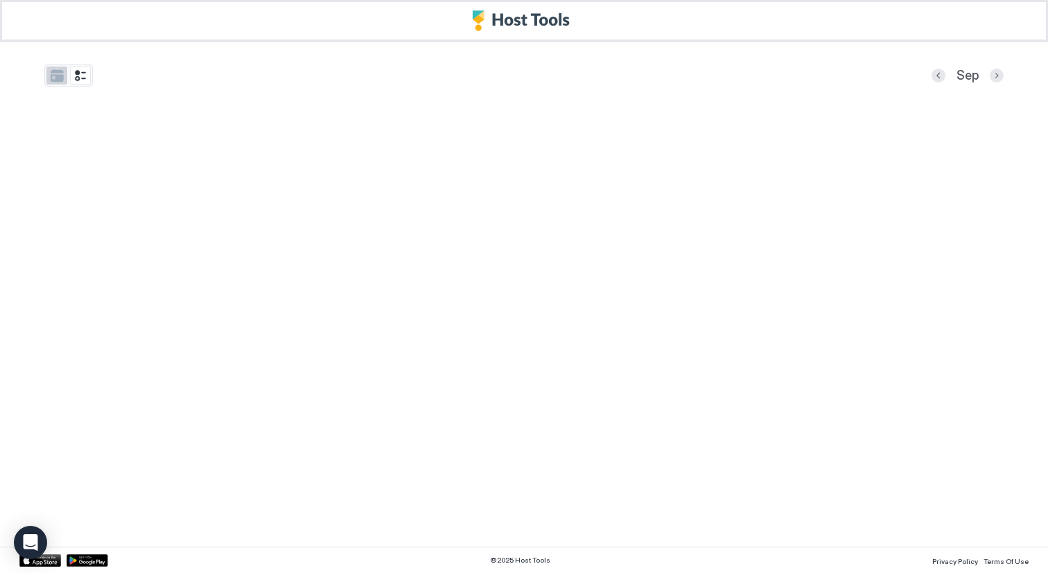
click at [64, 73] on button "tab-group" at bounding box center [56, 76] width 21 height 18
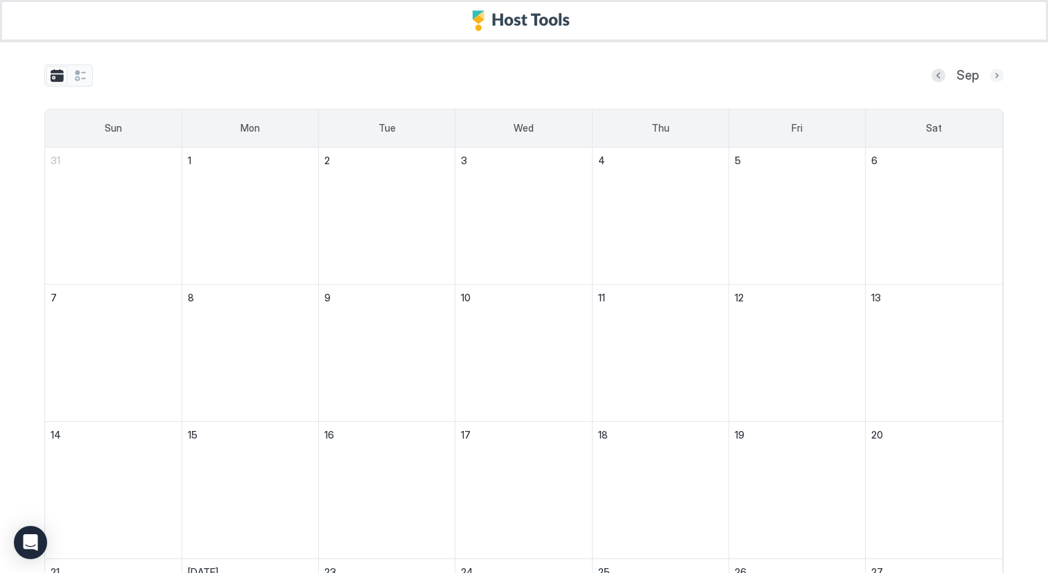
click at [998, 75] on button "Next month" at bounding box center [997, 76] width 14 height 14
click at [995, 76] on button "Next month" at bounding box center [997, 76] width 14 height 14
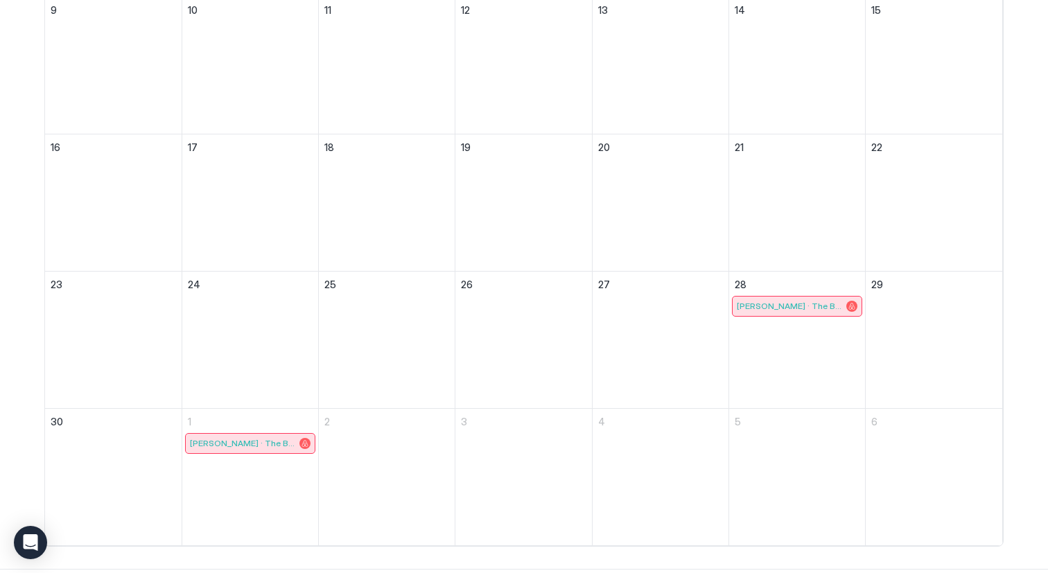
scroll to position [437, 0]
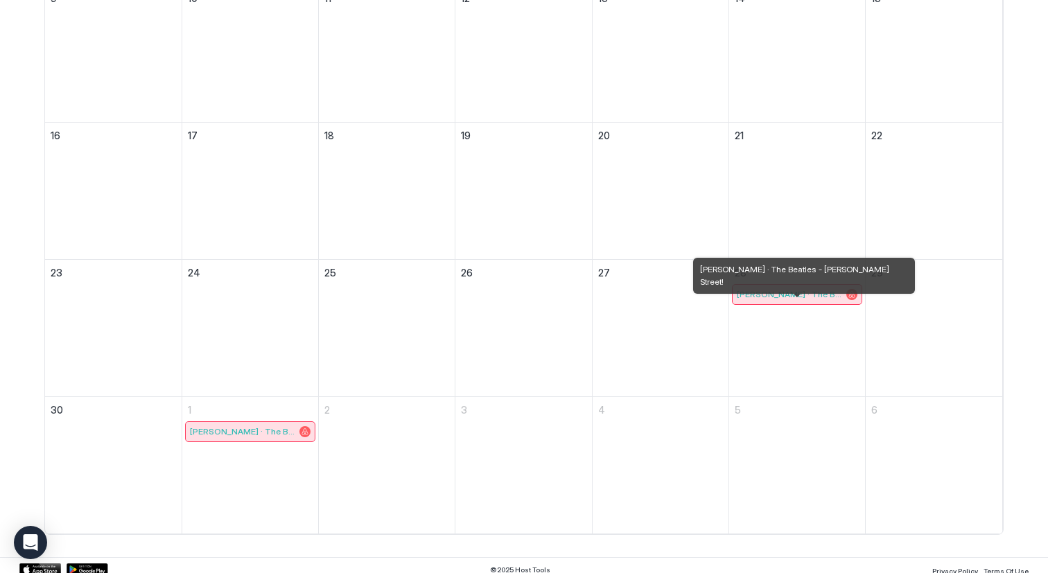
click at [797, 289] on span "[PERSON_NAME] · The Beatles - [PERSON_NAME] Street!" at bounding box center [790, 294] width 107 height 10
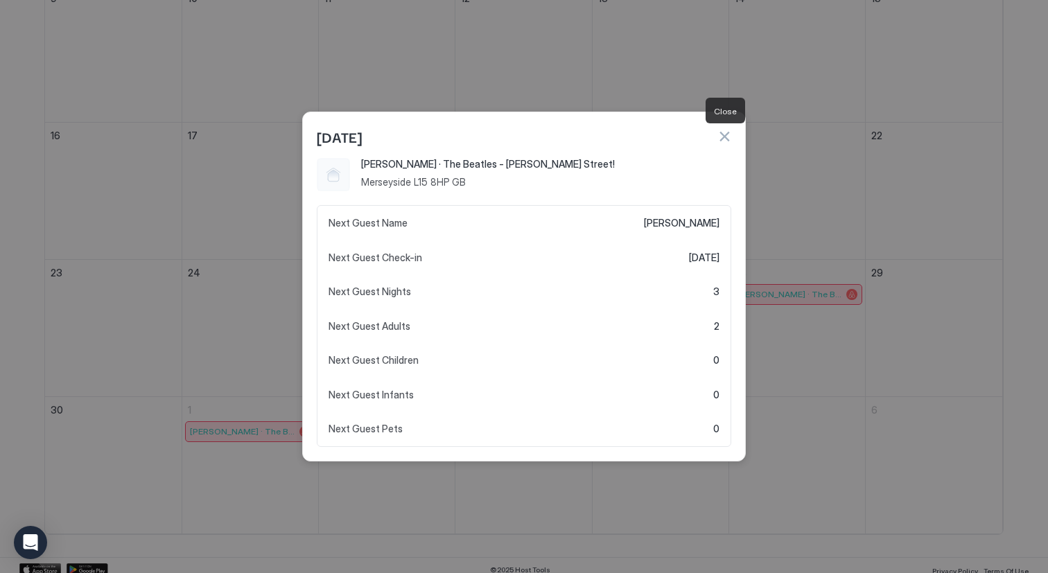
click at [726, 135] on button "button" at bounding box center [724, 137] width 14 height 14
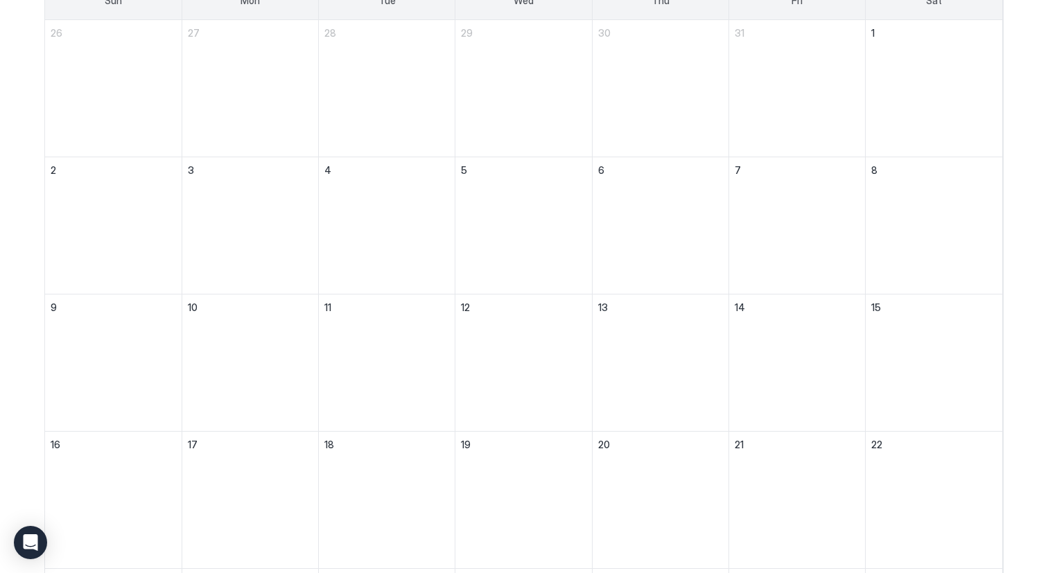
scroll to position [125, 0]
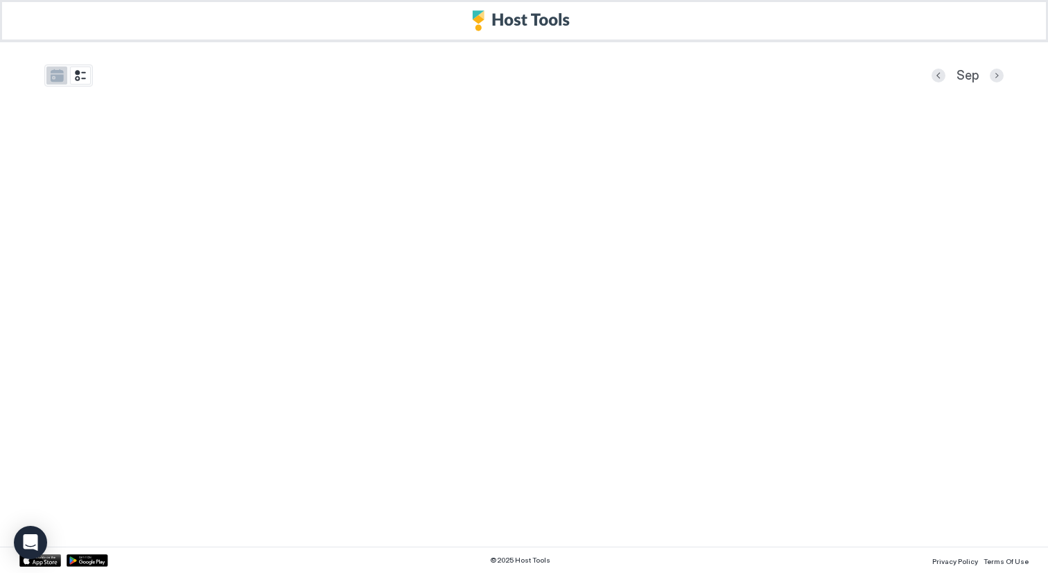
click at [58, 74] on button "tab-group" at bounding box center [56, 76] width 21 height 18
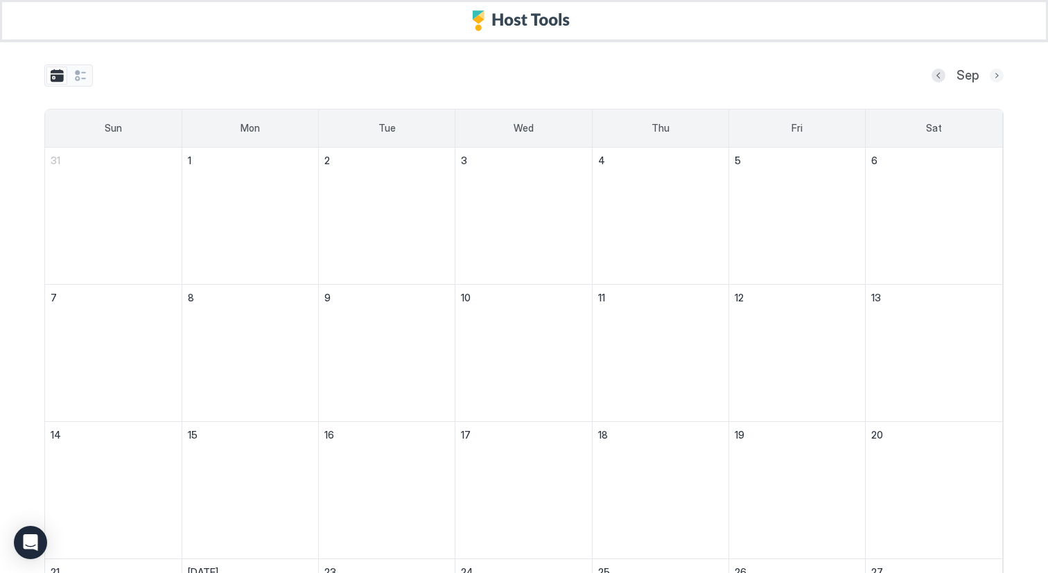
click at [996, 75] on button "Next month" at bounding box center [997, 76] width 14 height 14
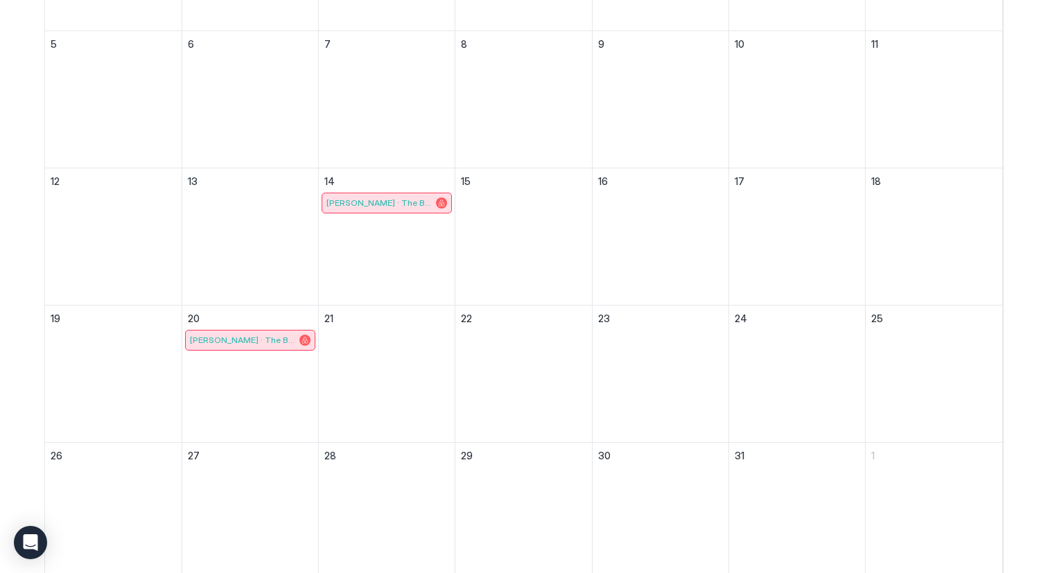
scroll to position [307, 0]
